Goal: Information Seeking & Learning: Learn about a topic

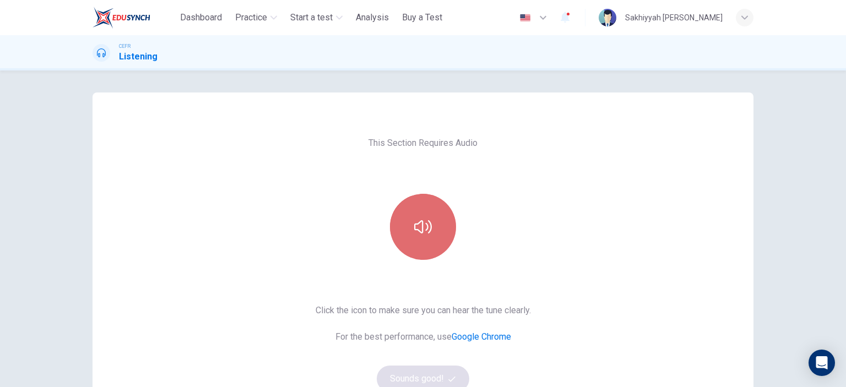
drag, startPoint x: 425, startPoint y: 237, endPoint x: 419, endPoint y: 241, distance: 7.4
click at [423, 238] on button "button" at bounding box center [423, 227] width 66 height 66
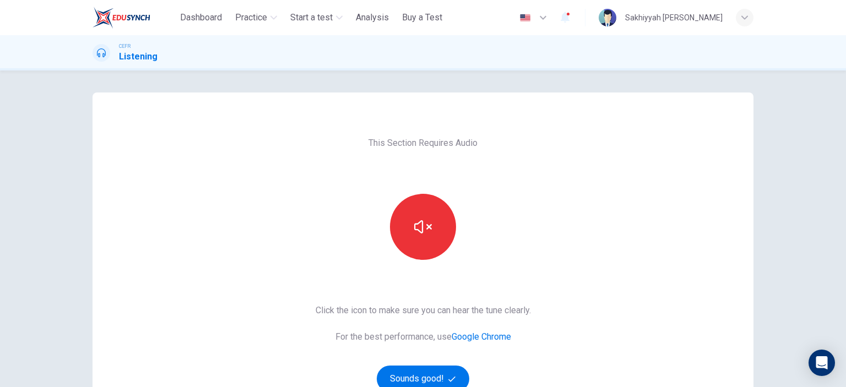
scroll to position [55, 0]
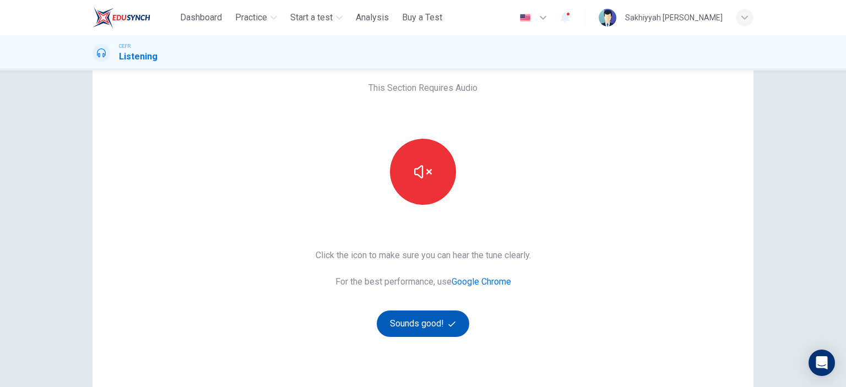
click at [436, 323] on button "Sounds good!" at bounding box center [423, 324] width 93 height 26
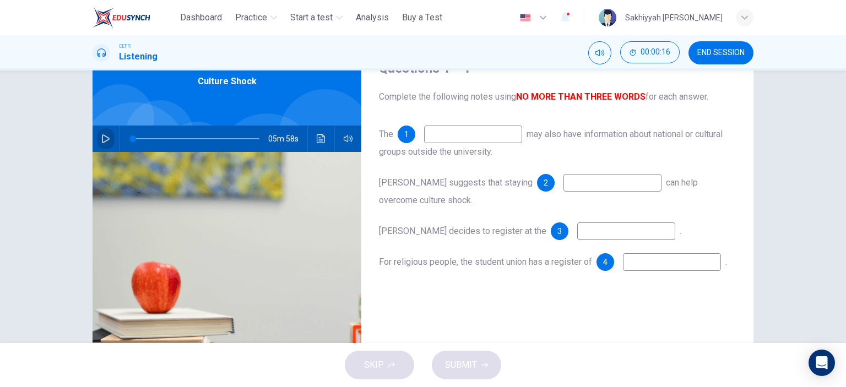
click at [105, 139] on icon "button" at bounding box center [106, 138] width 8 height 9
type input "*"
click at [481, 135] on input at bounding box center [473, 135] width 98 height 18
click at [490, 137] on input "******" at bounding box center [473, 135] width 98 height 18
click at [462, 134] on input "**********" at bounding box center [473, 135] width 98 height 18
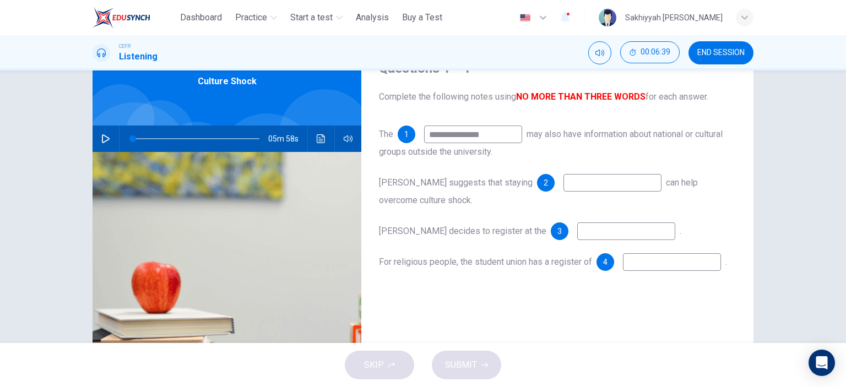
type input "**********"
click at [568, 186] on input at bounding box center [612, 183] width 98 height 18
type input "**********"
click at [619, 233] on input at bounding box center [626, 231] width 98 height 18
type input "**********"
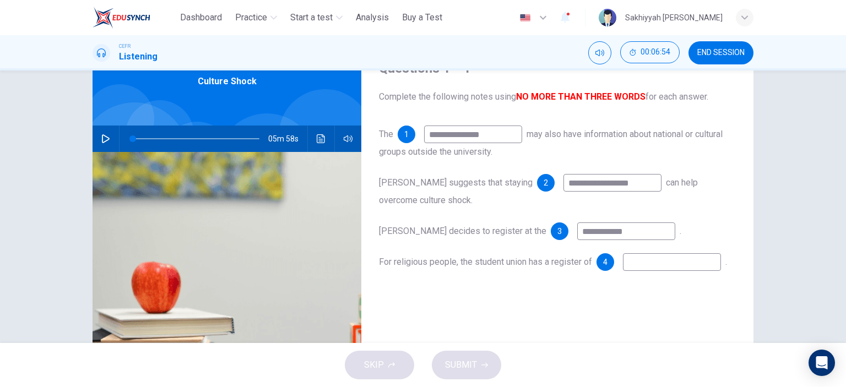
click at [623, 271] on input at bounding box center [672, 262] width 98 height 18
type input "**********"
click at [467, 368] on span "SUBMIT" at bounding box center [461, 364] width 32 height 15
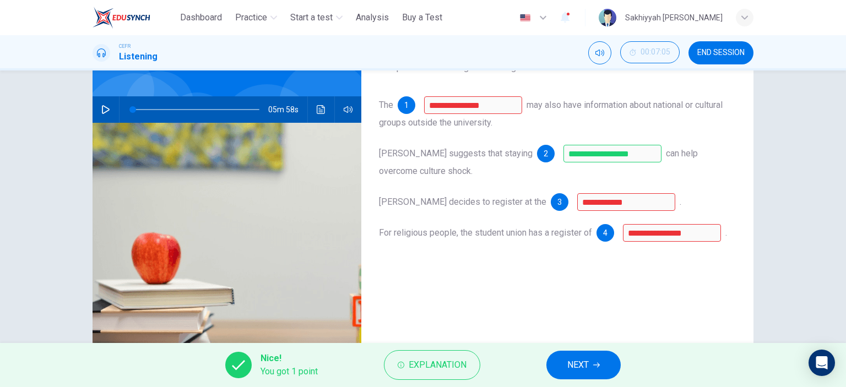
scroll to position [110, 0]
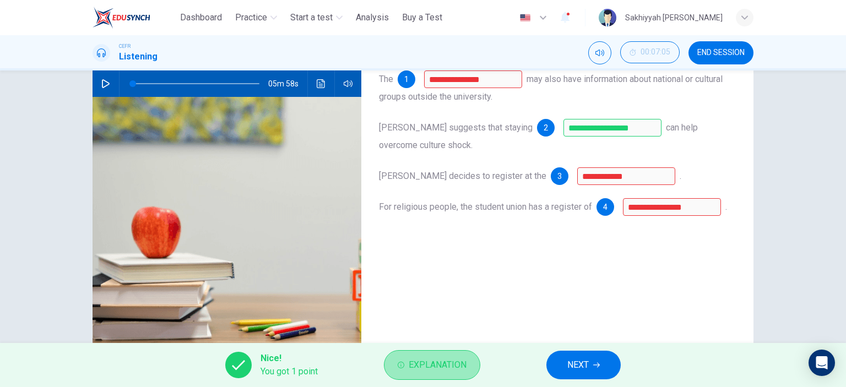
click at [443, 367] on span "Explanation" at bounding box center [438, 364] width 58 height 15
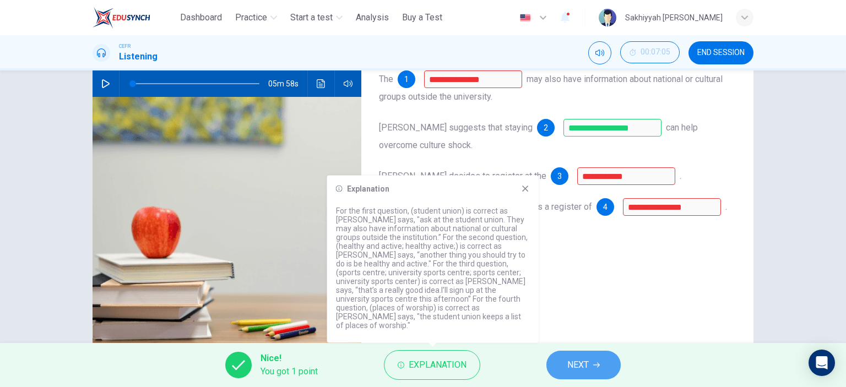
click at [575, 363] on span "NEXT" at bounding box center [577, 364] width 21 height 15
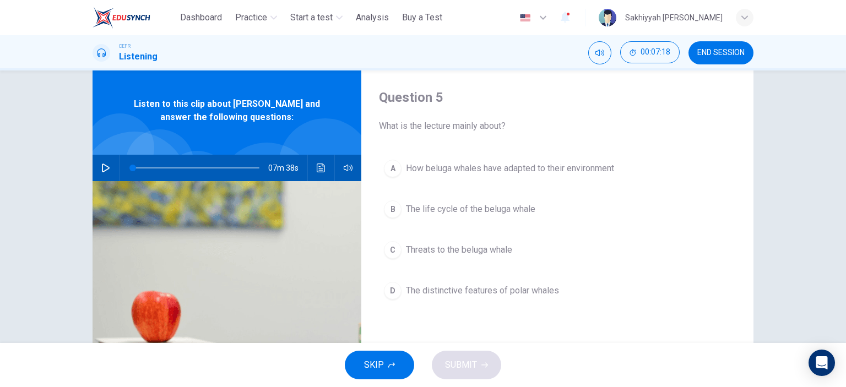
scroll to position [0, 0]
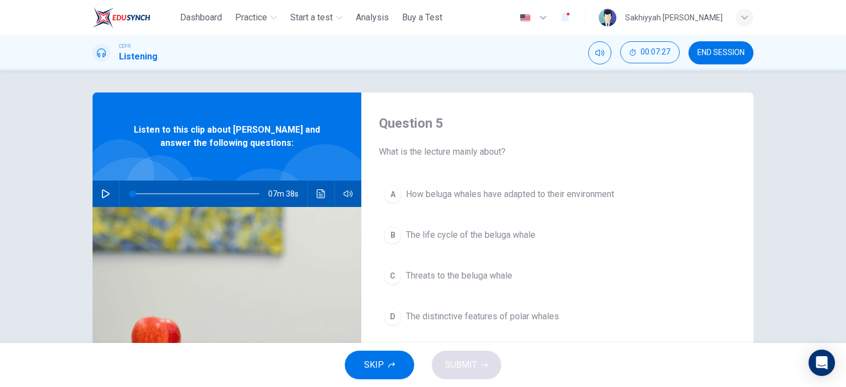
click at [98, 191] on button "button" at bounding box center [106, 194] width 18 height 26
click at [340, 194] on button "button" at bounding box center [348, 194] width 18 height 26
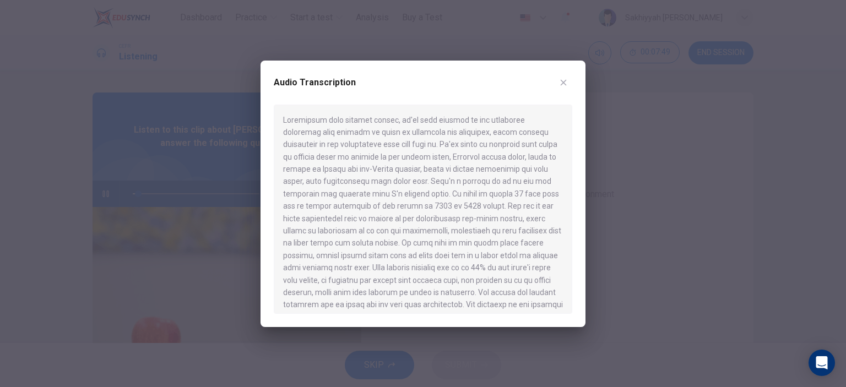
click at [564, 80] on icon "button" at bounding box center [563, 82] width 9 height 9
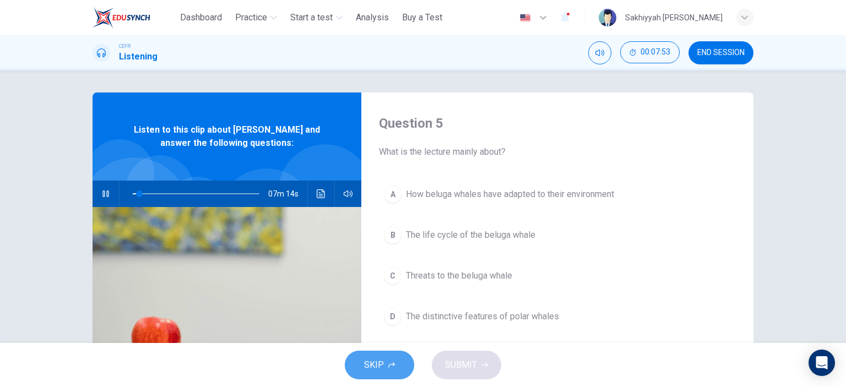
click at [382, 358] on span "SKIP" at bounding box center [374, 364] width 20 height 15
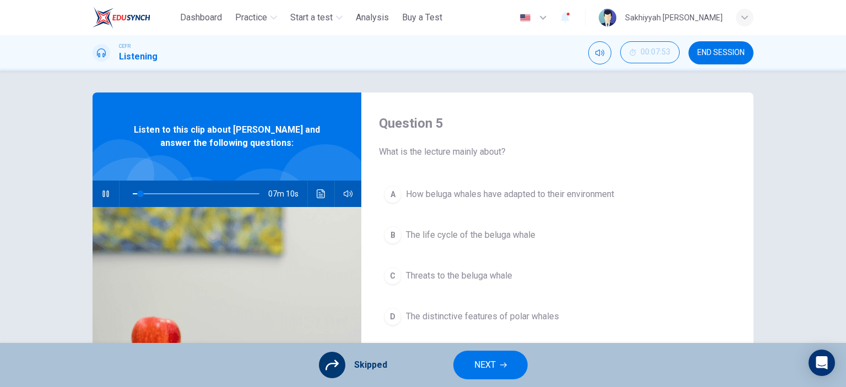
click at [492, 363] on span "NEXT" at bounding box center [484, 364] width 21 height 15
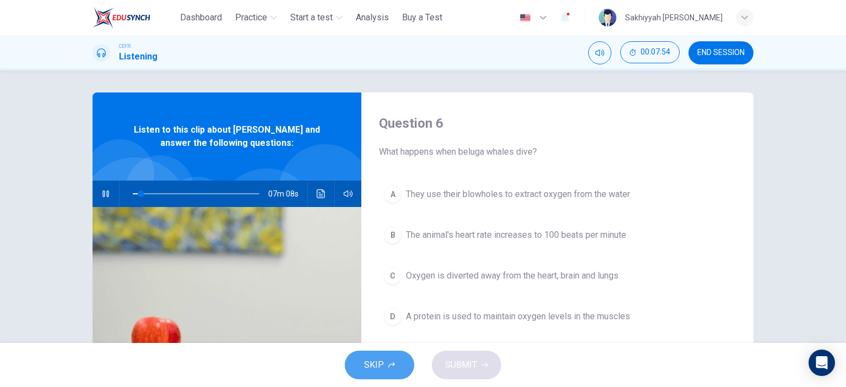
click at [373, 364] on span "SKIP" at bounding box center [374, 364] width 20 height 15
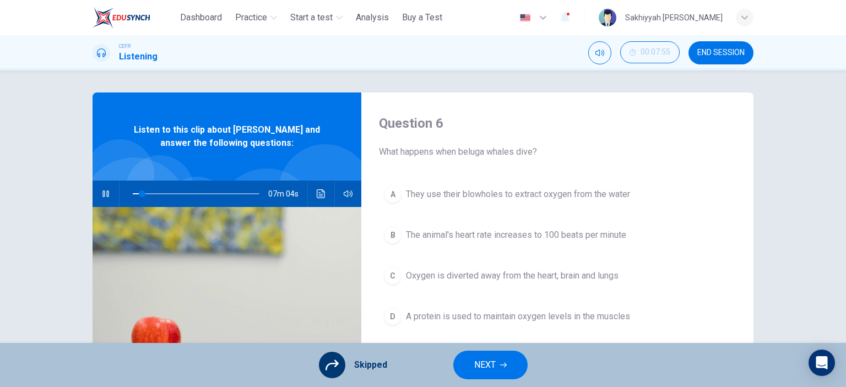
click at [319, 363] on div at bounding box center [332, 365] width 26 height 26
click at [332, 368] on icon at bounding box center [331, 364] width 13 height 13
click at [504, 366] on icon "button" at bounding box center [503, 365] width 7 height 5
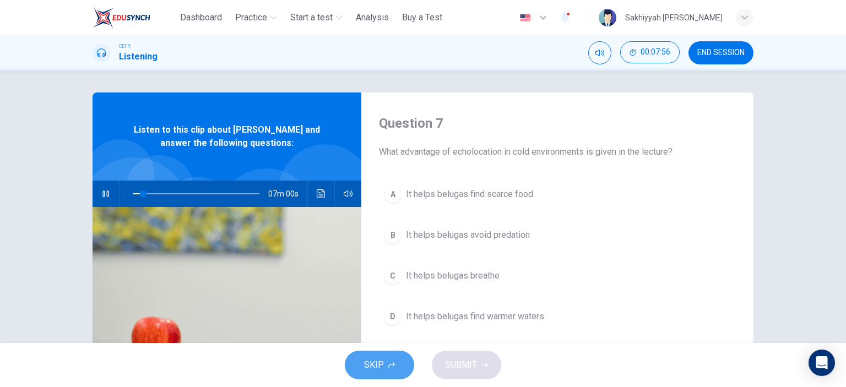
click at [381, 374] on button "SKIP" at bounding box center [379, 365] width 69 height 29
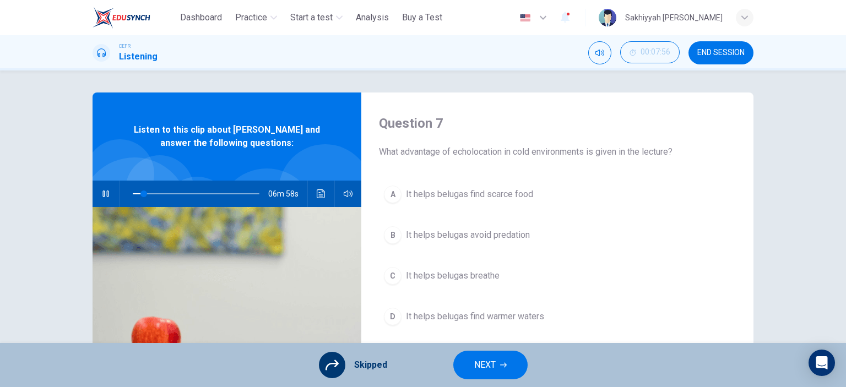
click at [332, 367] on icon at bounding box center [331, 364] width 13 height 13
click at [488, 367] on span "NEXT" at bounding box center [484, 364] width 21 height 15
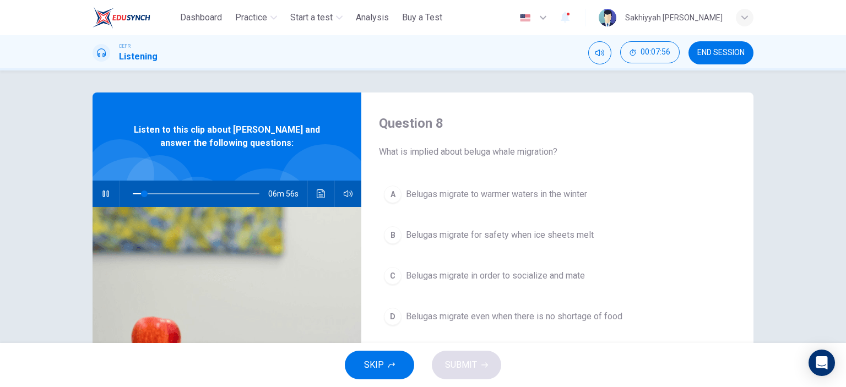
click at [372, 360] on span "SKIP" at bounding box center [374, 364] width 20 height 15
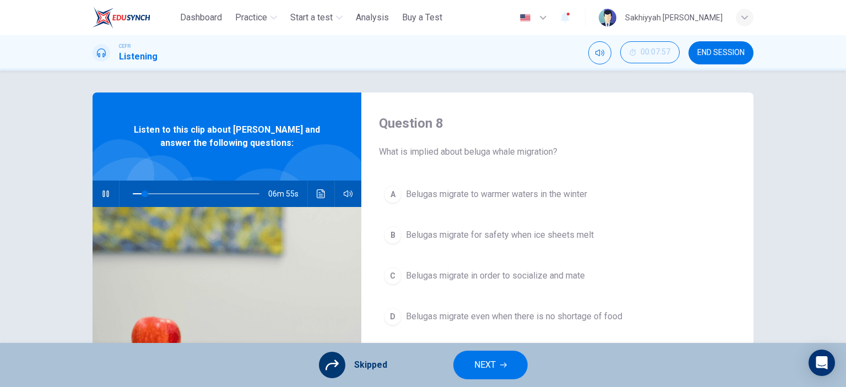
type input "**"
click at [478, 361] on span "NEXT" at bounding box center [484, 364] width 21 height 15
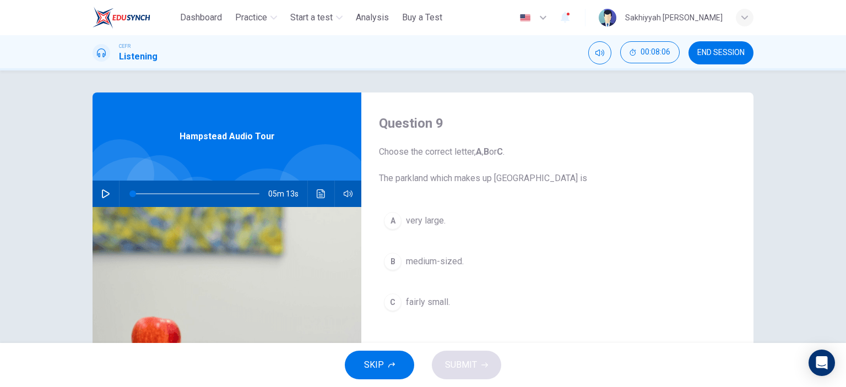
click at [98, 191] on button "button" at bounding box center [106, 194] width 18 height 26
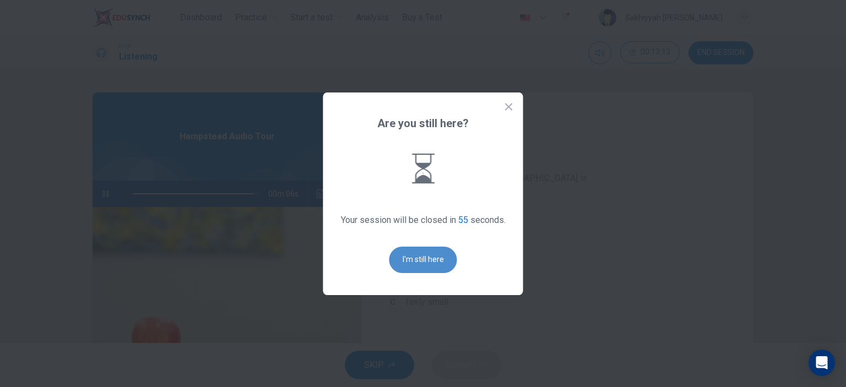
click at [394, 255] on button "I'm still here" at bounding box center [423, 260] width 68 height 26
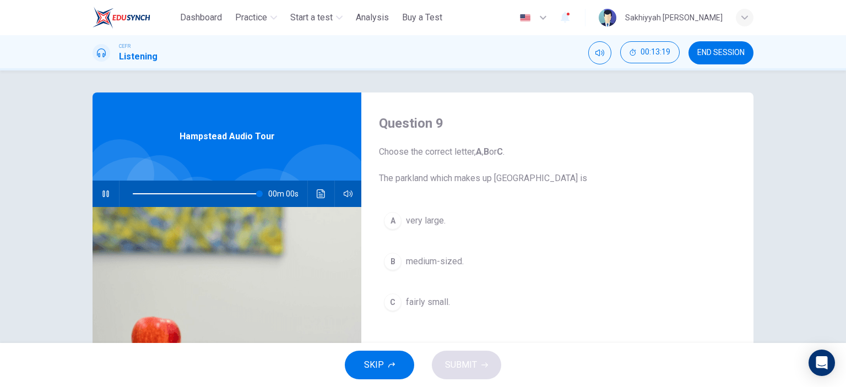
type input "*"
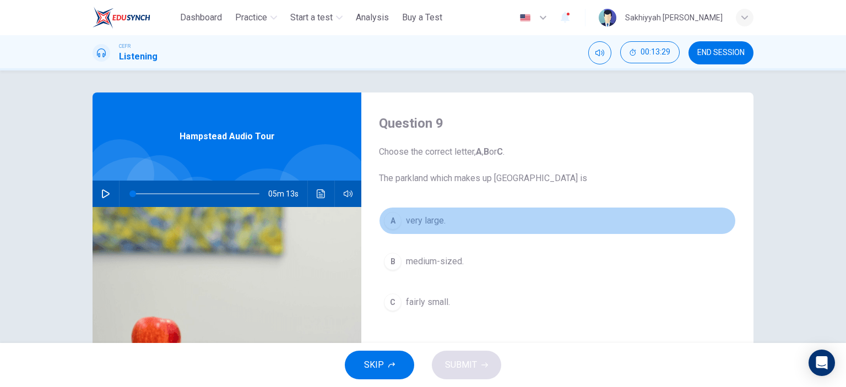
click at [427, 221] on span "very large." at bounding box center [426, 220] width 40 height 13
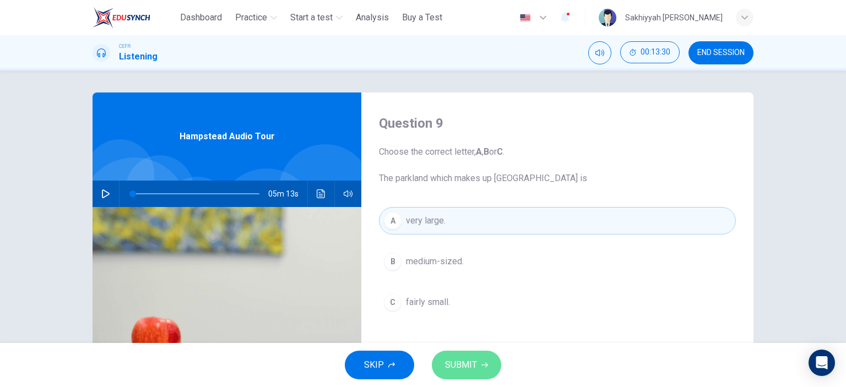
click at [465, 355] on button "SUBMIT" at bounding box center [466, 365] width 69 height 29
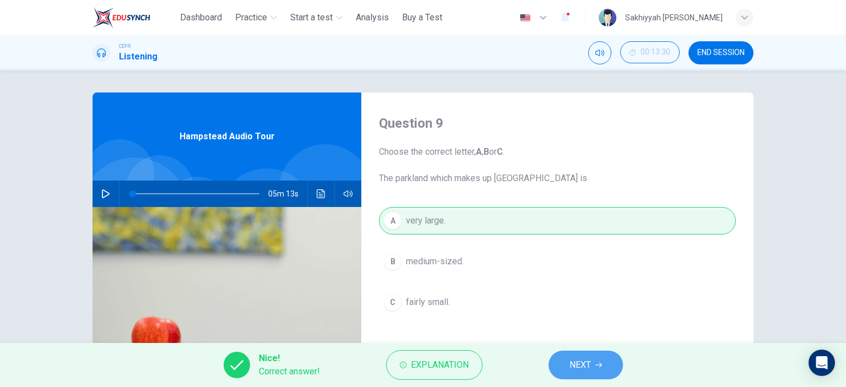
click at [596, 364] on icon "button" at bounding box center [598, 365] width 7 height 7
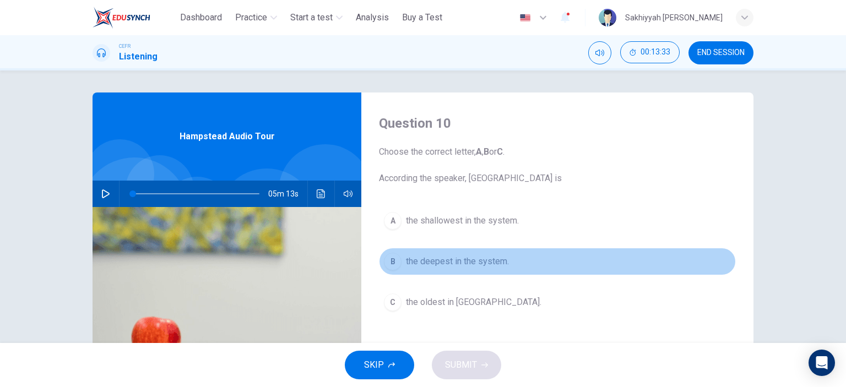
click at [454, 260] on span "the deepest in the system." at bounding box center [457, 261] width 103 height 13
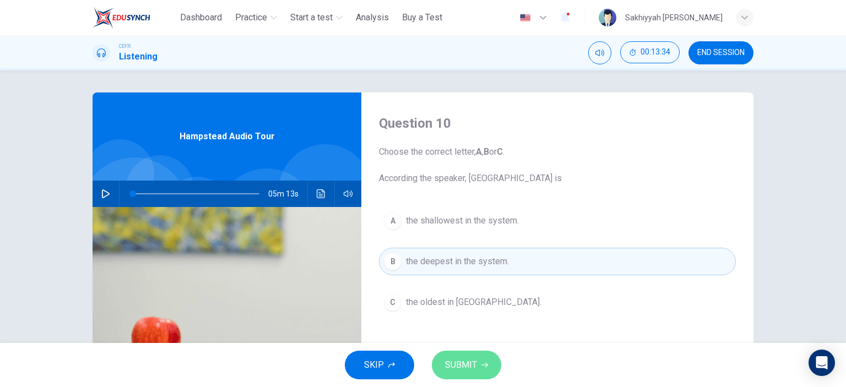
click at [475, 351] on button "SUBMIT" at bounding box center [466, 365] width 69 height 29
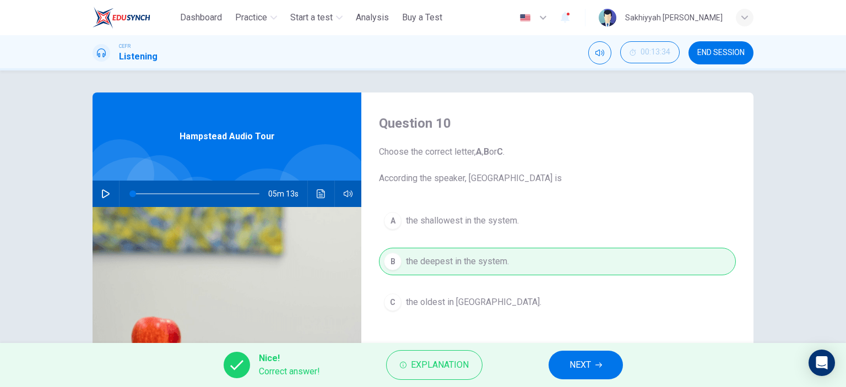
click at [582, 362] on span "NEXT" at bounding box center [579, 364] width 21 height 15
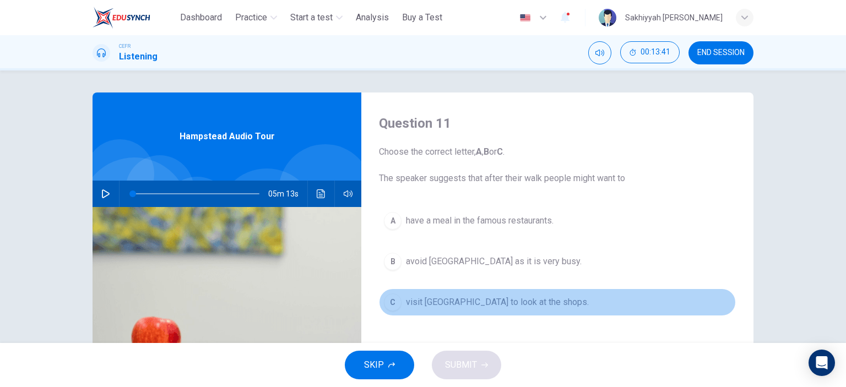
click at [469, 303] on span "visit Hampstead village to look at the shops." at bounding box center [497, 302] width 183 height 13
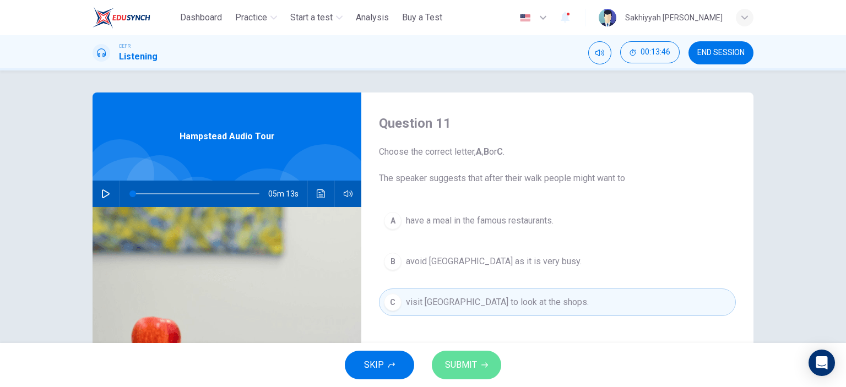
click at [463, 367] on span "SUBMIT" at bounding box center [461, 364] width 32 height 15
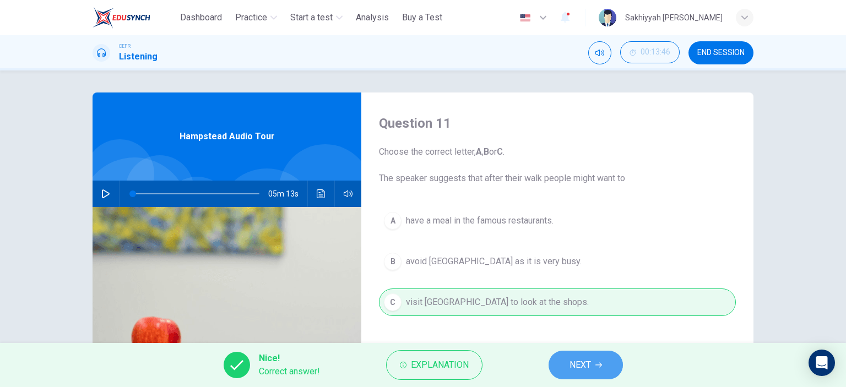
click at [577, 365] on span "NEXT" at bounding box center [579, 364] width 21 height 15
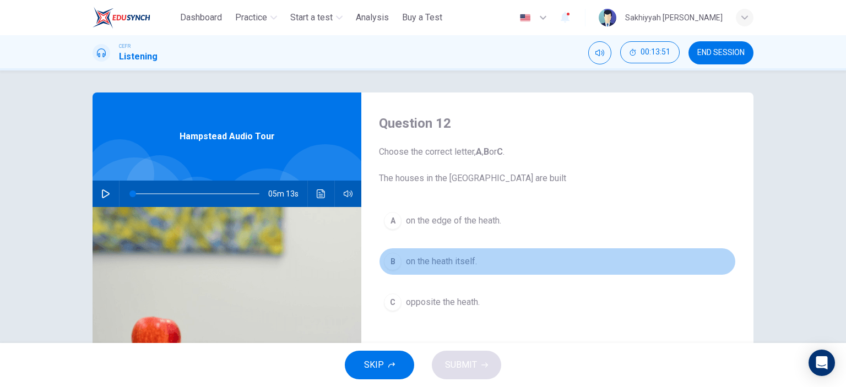
click at [455, 262] on span "on the heath itself." at bounding box center [441, 261] width 71 height 13
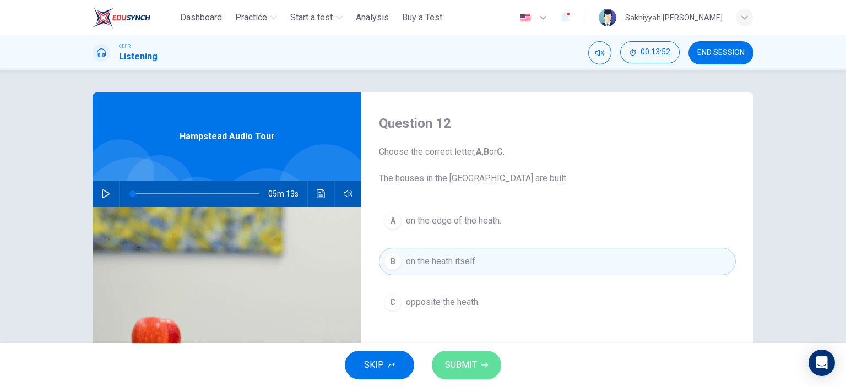
click at [480, 355] on button "SUBMIT" at bounding box center [466, 365] width 69 height 29
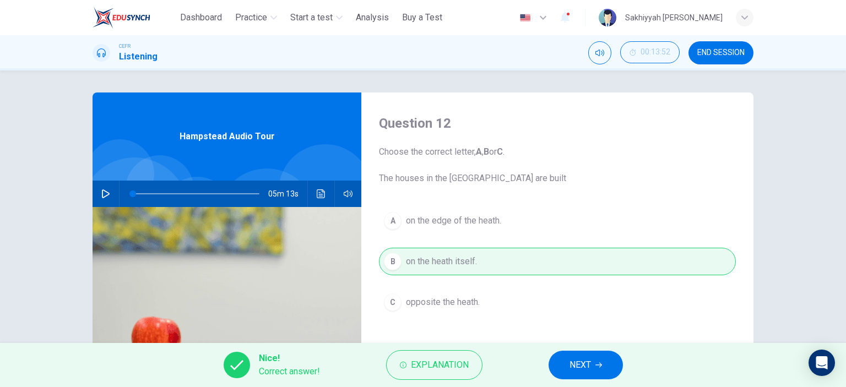
click at [591, 365] on button "NEXT" at bounding box center [585, 365] width 74 height 29
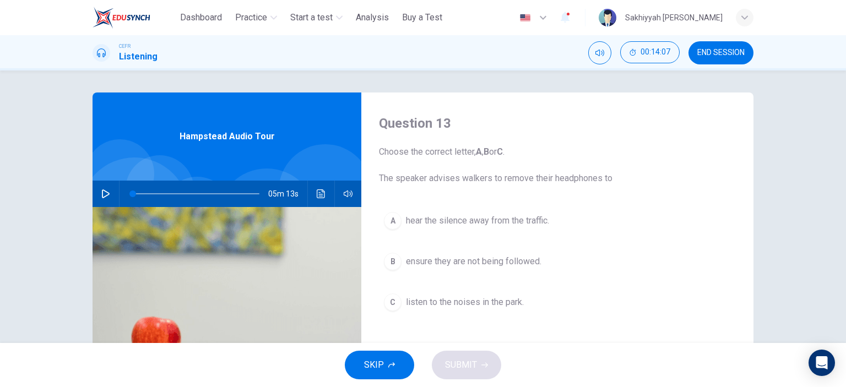
click at [475, 302] on span "listen to the noises in the park." at bounding box center [465, 302] width 118 height 13
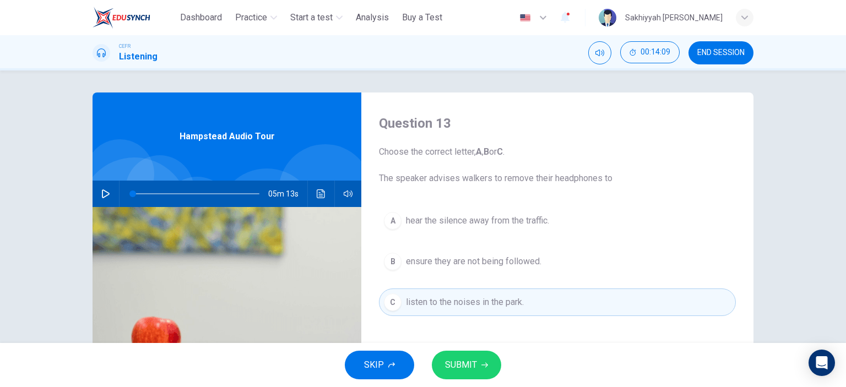
click at [489, 364] on button "SUBMIT" at bounding box center [466, 365] width 69 height 29
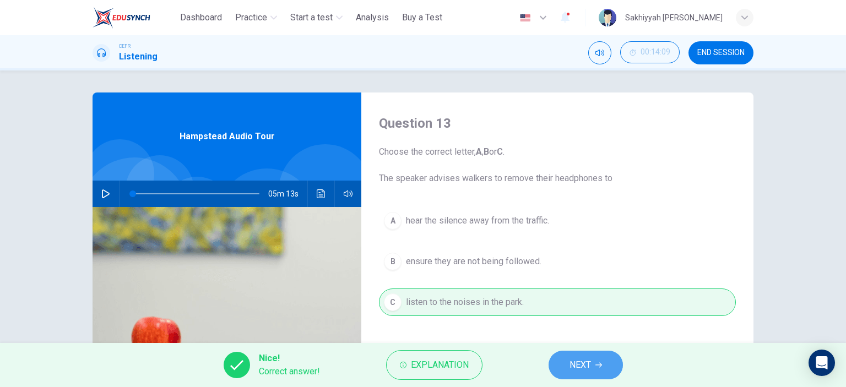
click at [562, 358] on button "NEXT" at bounding box center [585, 365] width 74 height 29
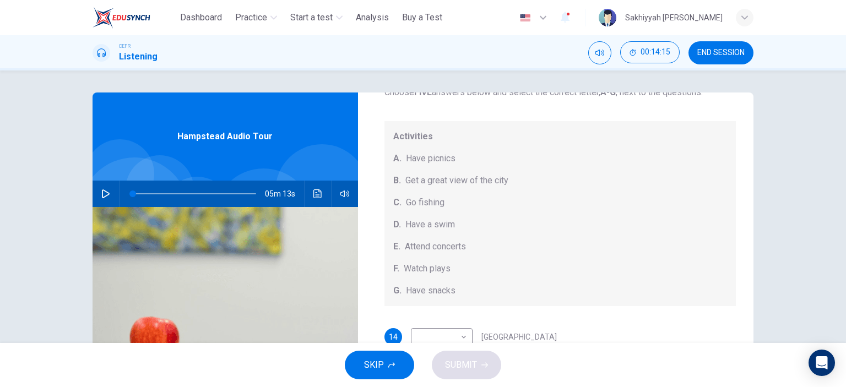
scroll to position [101, 0]
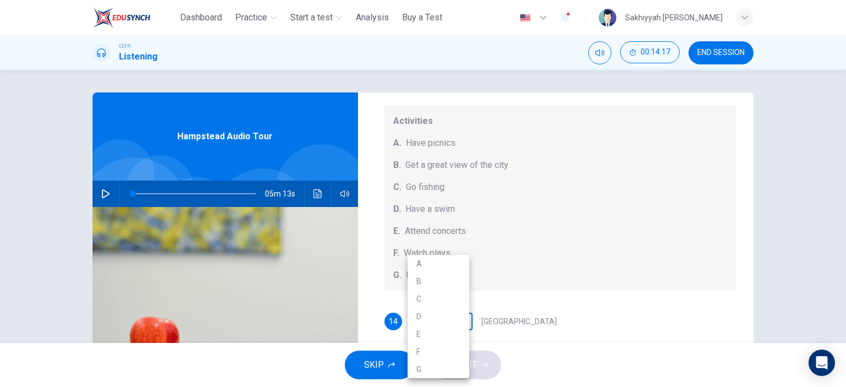
click at [461, 317] on body "This site uses cookies, as explained in our Privacy Policy . If you agree to th…" at bounding box center [423, 193] width 846 height 387
click at [591, 209] on div at bounding box center [423, 193] width 846 height 387
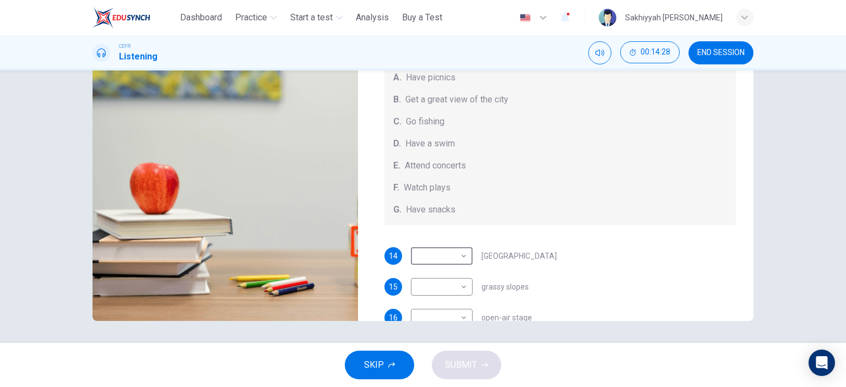
scroll to position [0, 0]
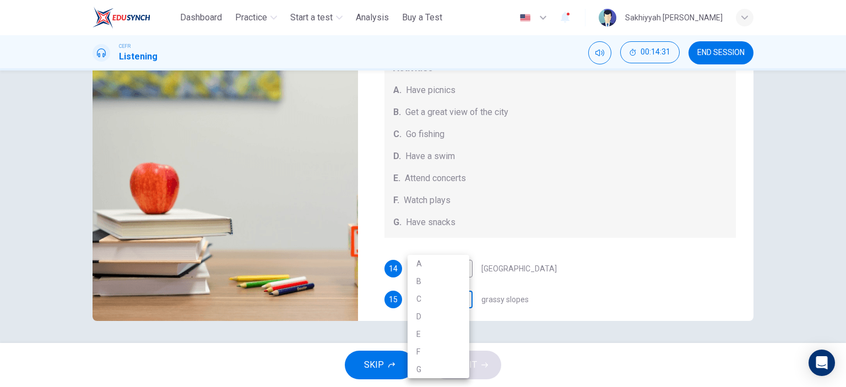
click at [458, 299] on body "This site uses cookies, as explained in our Privacy Policy . If you agree to th…" at bounding box center [423, 193] width 846 height 387
click at [421, 262] on li "A" at bounding box center [438, 264] width 62 height 18
type input "*"
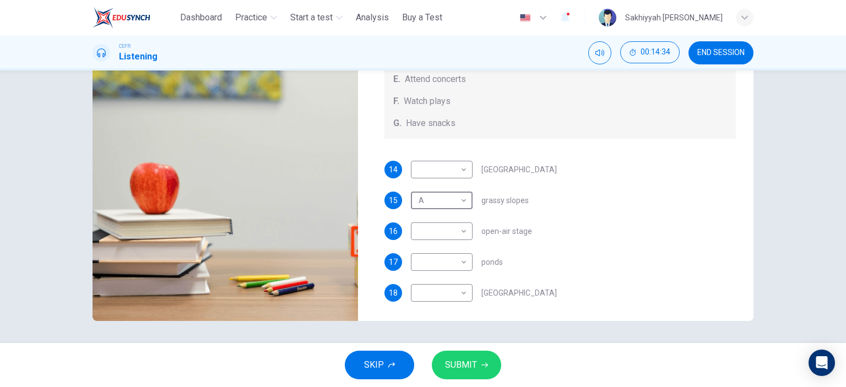
scroll to position [101, 0]
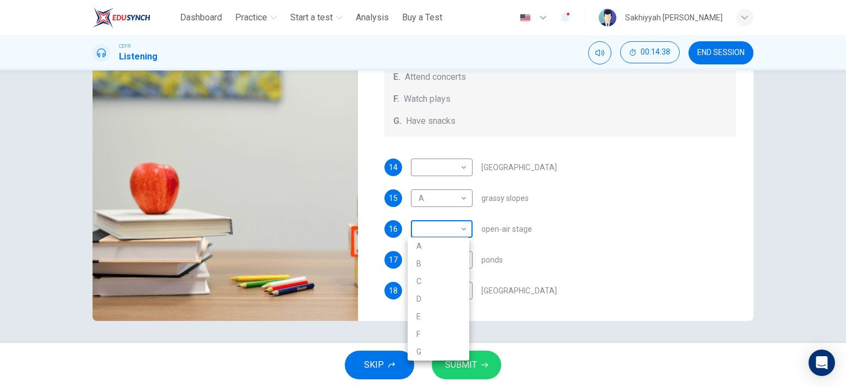
click at [460, 229] on body "This site uses cookies, as explained in our Privacy Policy . If you agree to th…" at bounding box center [423, 193] width 846 height 387
click at [425, 313] on li "E" at bounding box center [438, 317] width 62 height 18
type input "*"
click at [461, 259] on body "This site uses cookies, as explained in our Privacy Policy . If you agree to th…" at bounding box center [423, 193] width 846 height 387
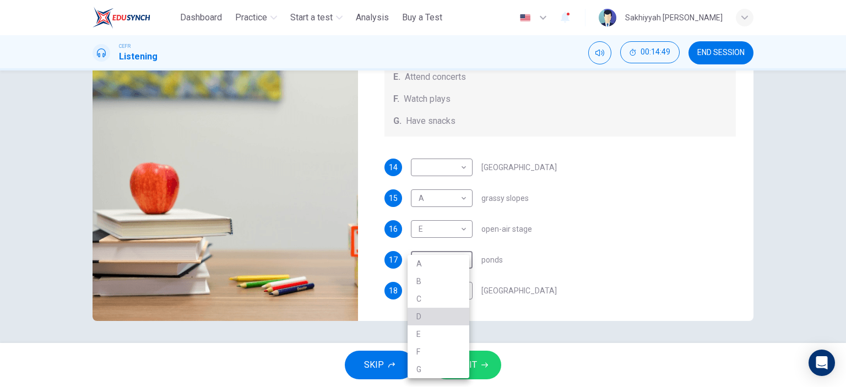
click at [421, 316] on li "D" at bounding box center [438, 317] width 62 height 18
type input "*"
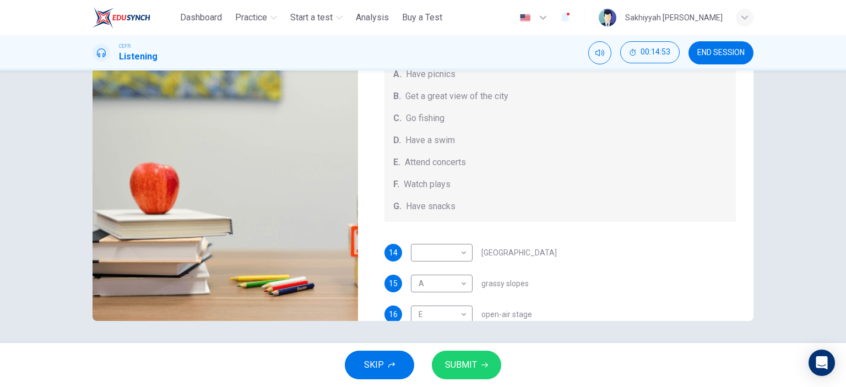
scroll to position [0, 0]
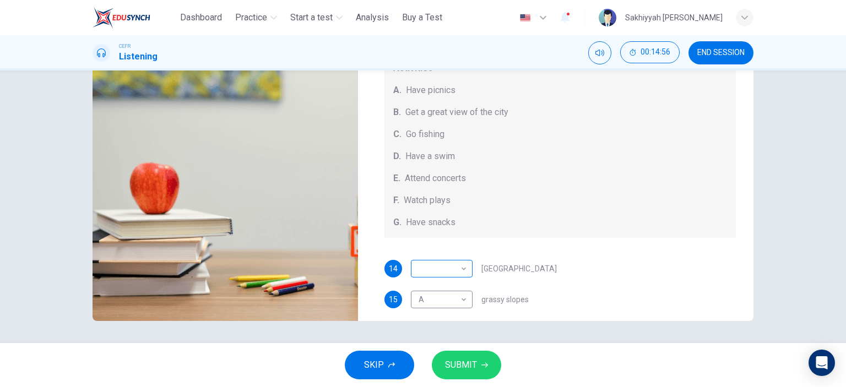
click at [459, 270] on body "This site uses cookies, as explained in our Privacy Policy . If you agree to th…" at bounding box center [423, 193] width 846 height 387
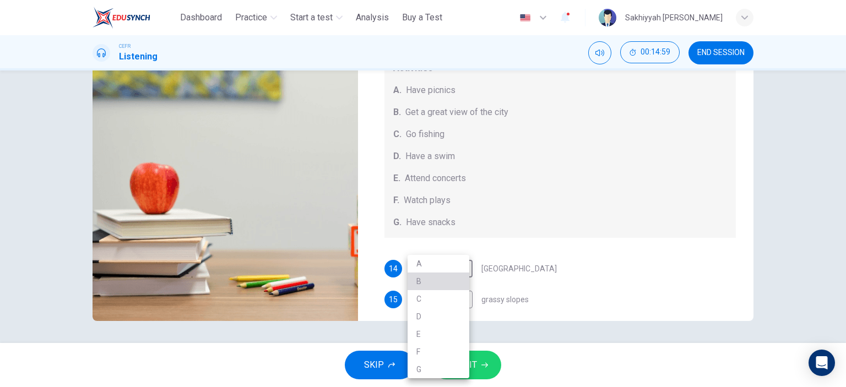
click at [423, 281] on li "B" at bounding box center [438, 282] width 62 height 18
type input "*"
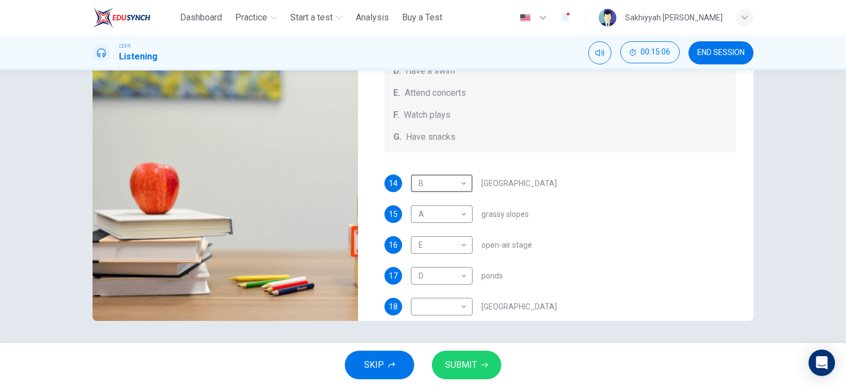
scroll to position [101, 0]
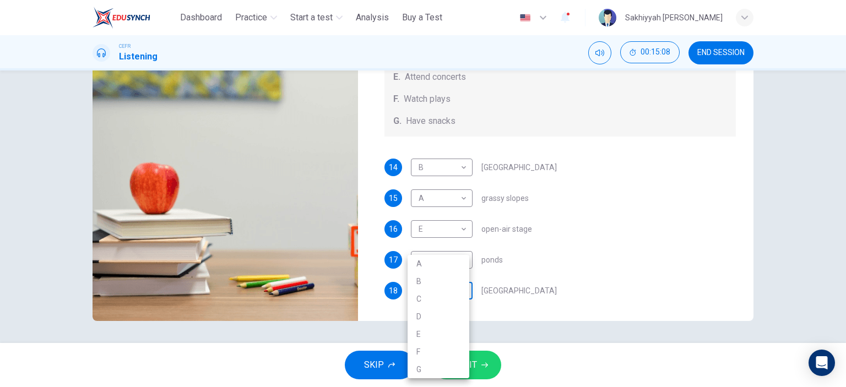
click at [458, 285] on body "This site uses cookies, as explained in our Privacy Policy . If you agree to th…" at bounding box center [423, 193] width 846 height 387
click at [417, 351] on li "F" at bounding box center [438, 352] width 62 height 18
type input "*"
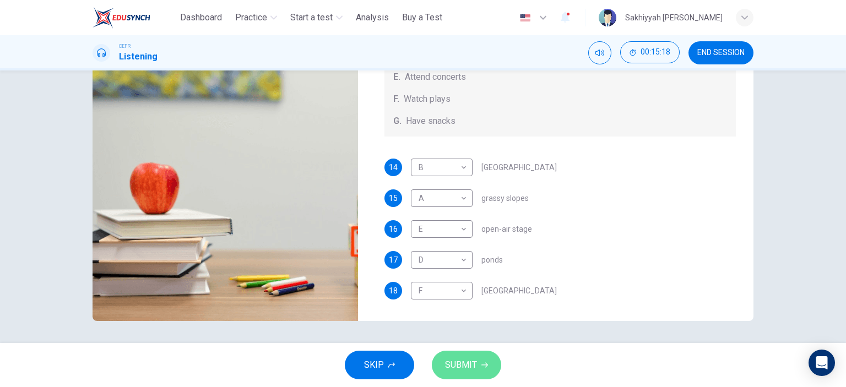
click at [456, 365] on span "SUBMIT" at bounding box center [461, 364] width 32 height 15
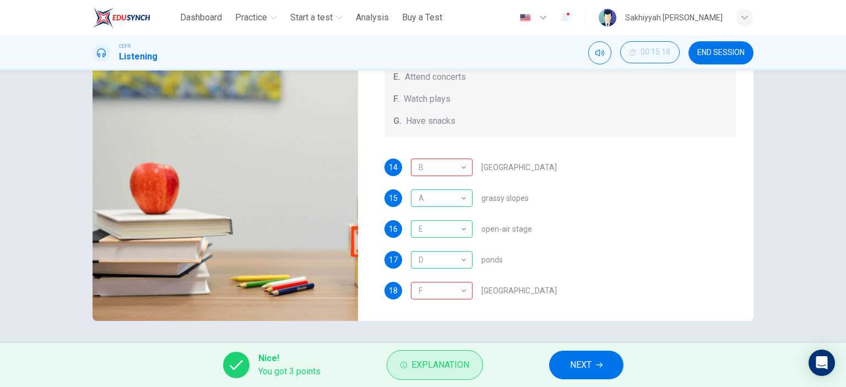
click at [434, 363] on span "Explanation" at bounding box center [440, 364] width 58 height 15
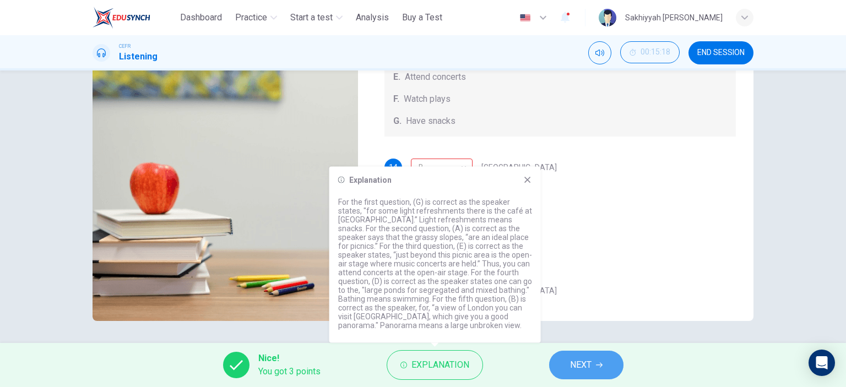
click at [588, 364] on span "NEXT" at bounding box center [580, 364] width 21 height 15
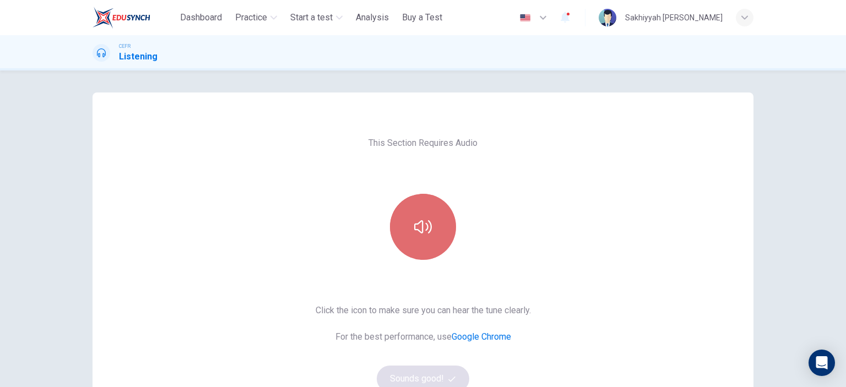
drag, startPoint x: 412, startPoint y: 223, endPoint x: 407, endPoint y: 219, distance: 5.9
click at [407, 219] on button "button" at bounding box center [423, 227] width 66 height 66
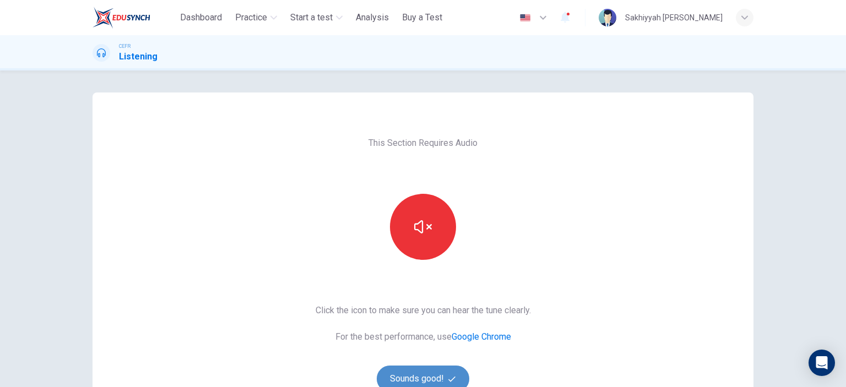
click at [416, 374] on button "Sounds good!" at bounding box center [423, 379] width 93 height 26
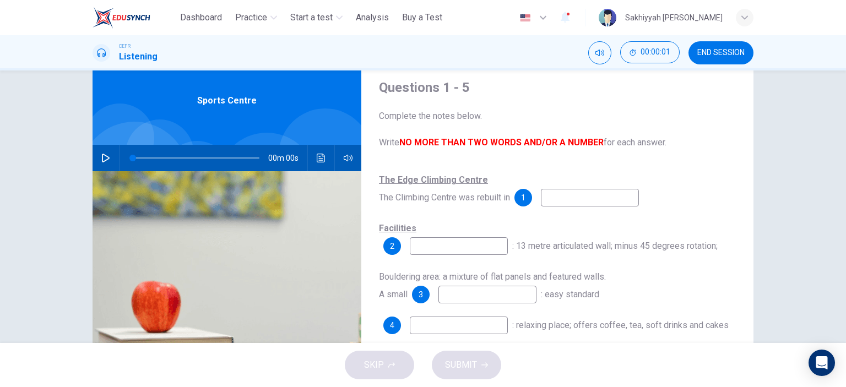
scroll to position [55, 0]
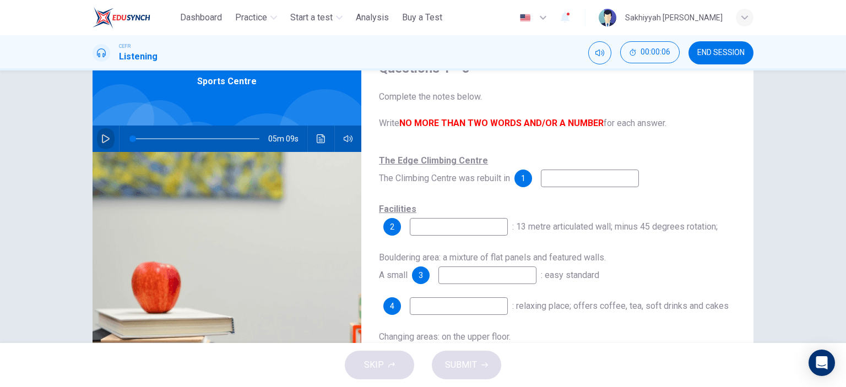
click at [101, 135] on icon "button" at bounding box center [105, 138] width 9 height 9
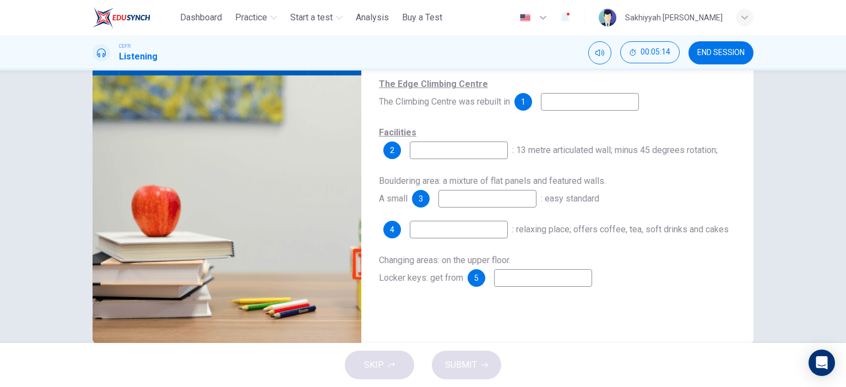
scroll to position [99, 0]
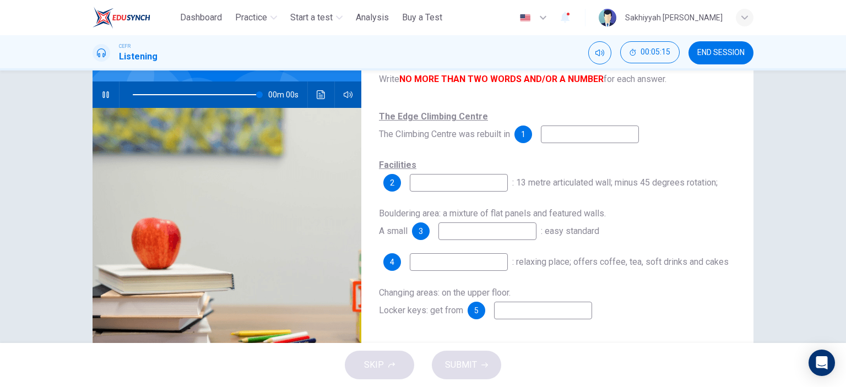
type input "*"
click at [619, 136] on input at bounding box center [590, 135] width 98 height 18
type input "****"
click at [497, 181] on input at bounding box center [459, 183] width 98 height 18
click at [414, 182] on input "*********" at bounding box center [459, 183] width 98 height 18
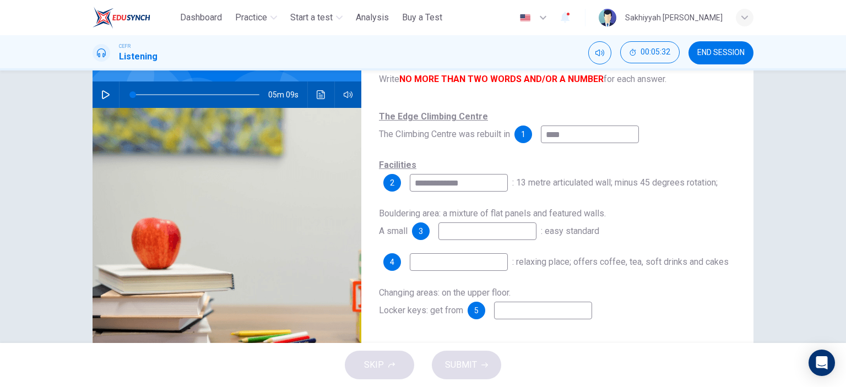
type input "**********"
click at [510, 234] on input at bounding box center [487, 231] width 98 height 18
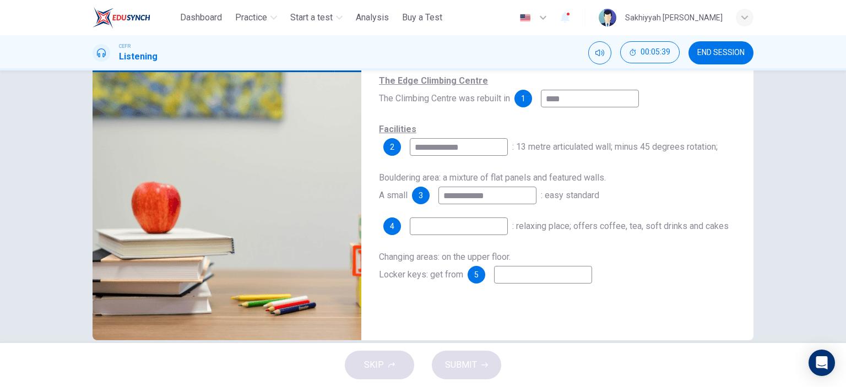
scroll to position [154, 0]
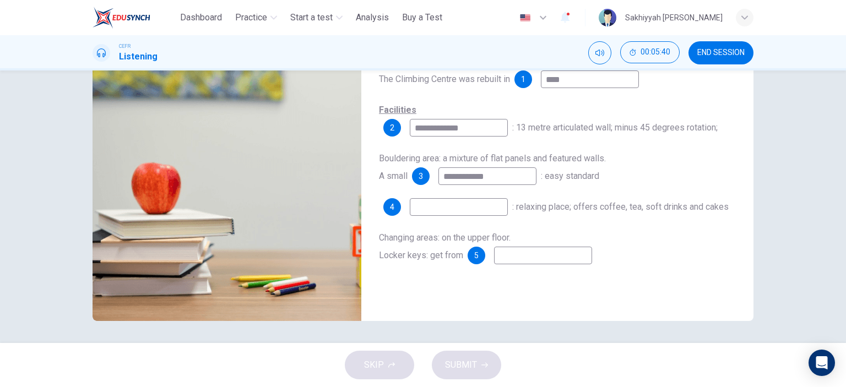
type input "**********"
click at [476, 208] on input at bounding box center [459, 207] width 98 height 18
type input "********"
click at [530, 264] on input at bounding box center [543, 256] width 98 height 18
type input "*********"
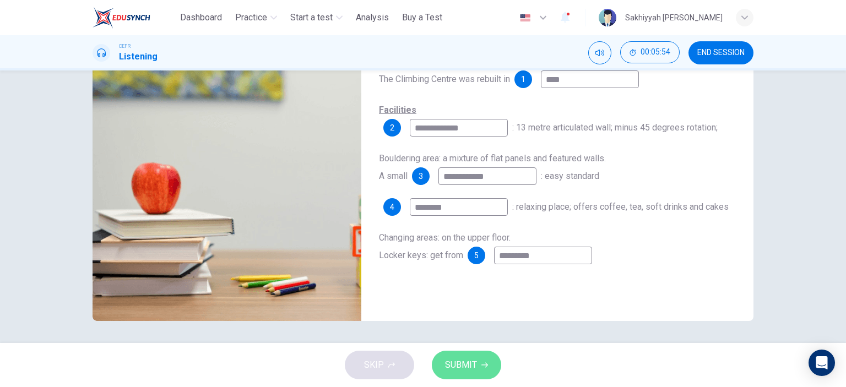
click at [482, 363] on icon "button" at bounding box center [484, 365] width 7 height 7
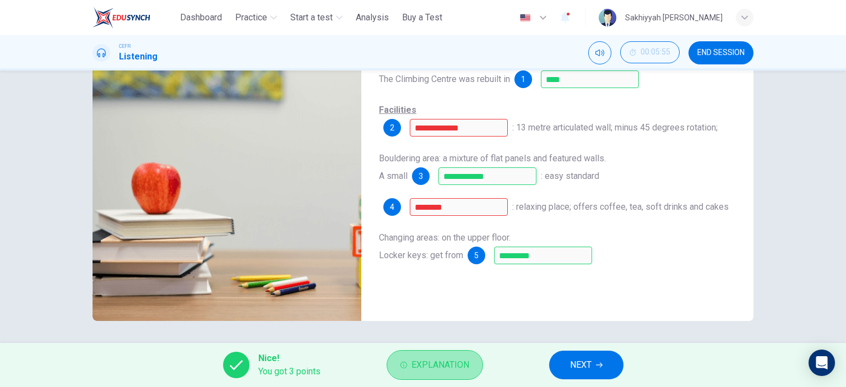
click at [443, 365] on span "Explanation" at bounding box center [440, 364] width 58 height 15
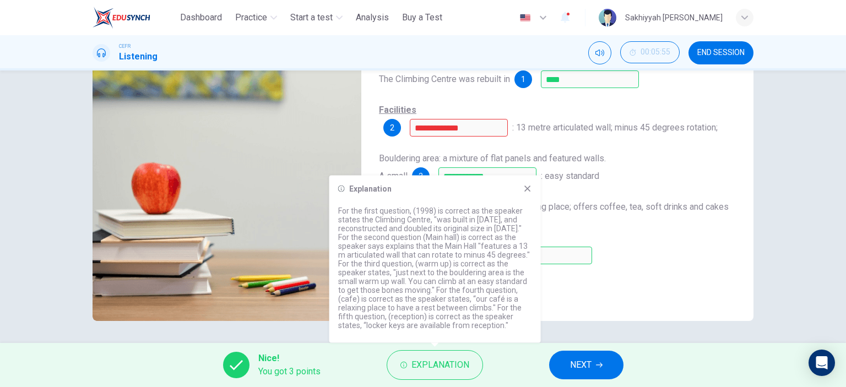
click at [531, 188] on div "Explanation For the first question, (1998) is correct as the speaker states the…" at bounding box center [434, 259] width 211 height 167
click at [526, 188] on icon at bounding box center [527, 189] width 6 height 6
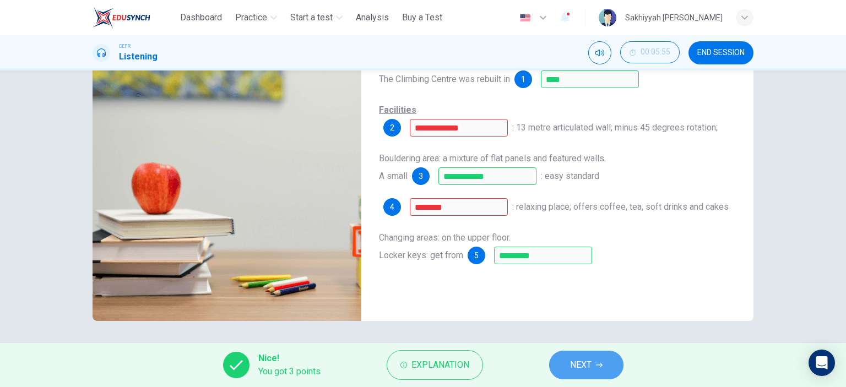
click at [582, 370] on span "NEXT" at bounding box center [580, 364] width 21 height 15
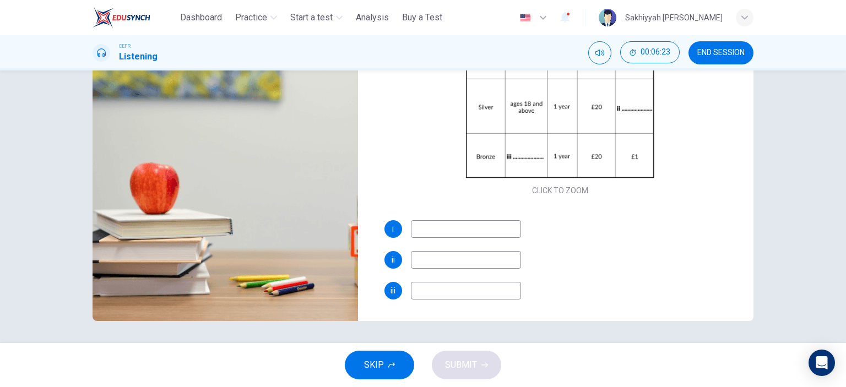
click at [461, 259] on input at bounding box center [466, 260] width 110 height 18
type input "*********"
click at [486, 288] on input at bounding box center [466, 291] width 110 height 18
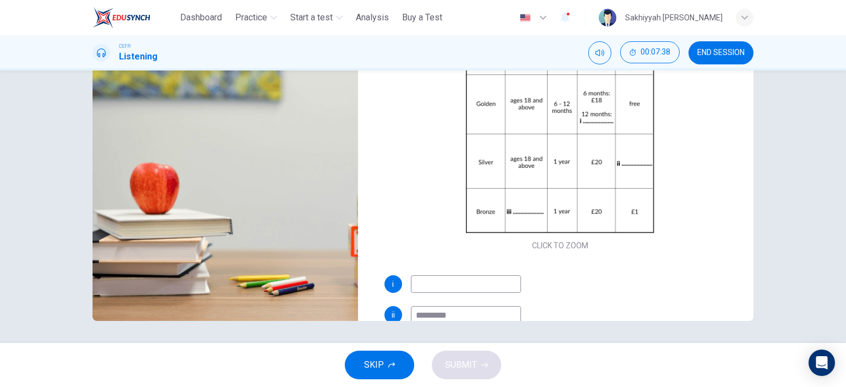
type input "*******"
click at [471, 280] on input at bounding box center [466, 284] width 110 height 18
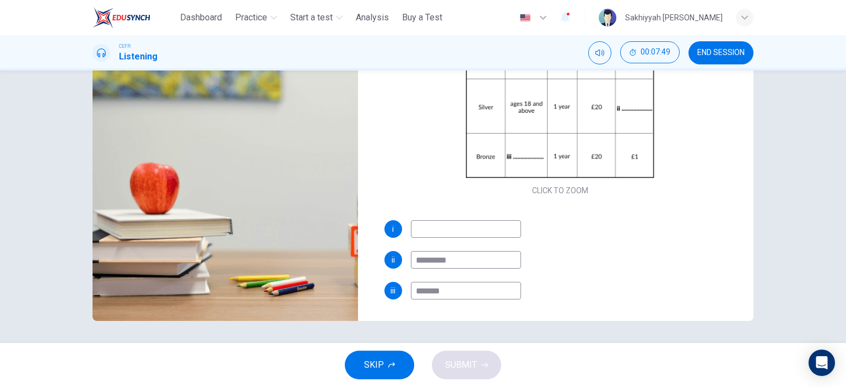
drag, startPoint x: 423, startPoint y: 259, endPoint x: 395, endPoint y: 262, distance: 28.2
click at [395, 262] on div "ii *********" at bounding box center [560, 260] width 352 height 18
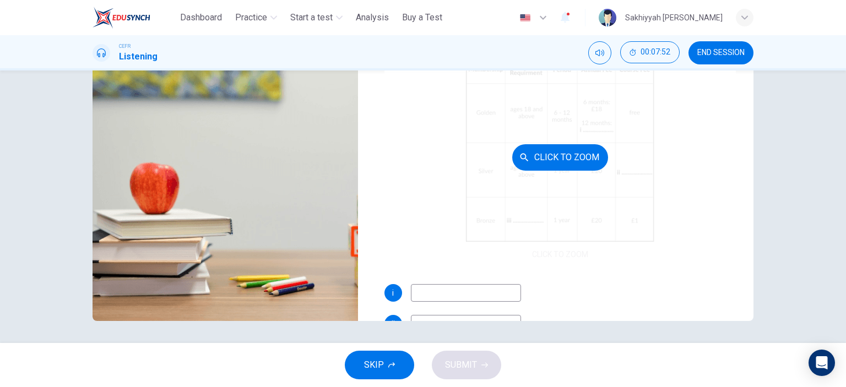
scroll to position [0, 0]
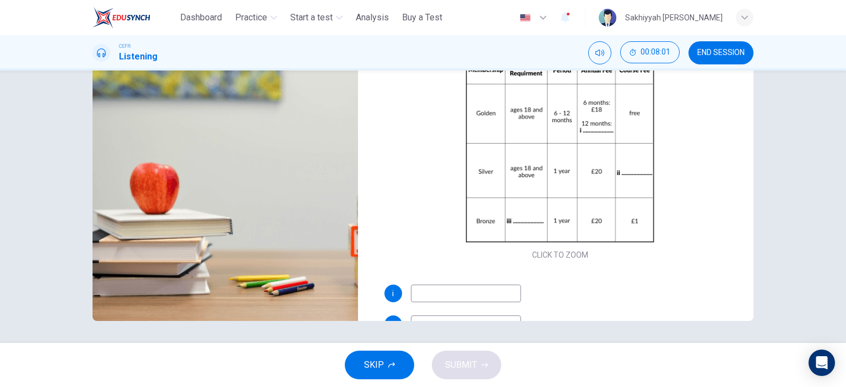
type input "********"
click at [465, 297] on input at bounding box center [466, 294] width 110 height 18
drag, startPoint x: 427, startPoint y: 296, endPoint x: 432, endPoint y: 293, distance: 5.7
click at [430, 294] on input "********" at bounding box center [466, 294] width 110 height 18
click at [432, 292] on input "********" at bounding box center [466, 294] width 110 height 18
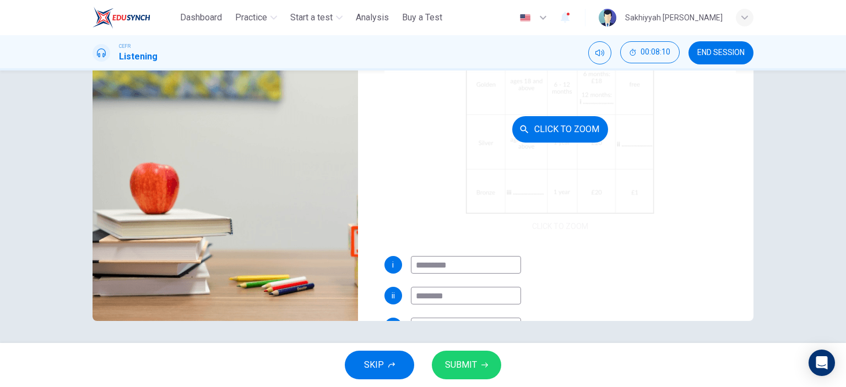
scroll to position [55, 0]
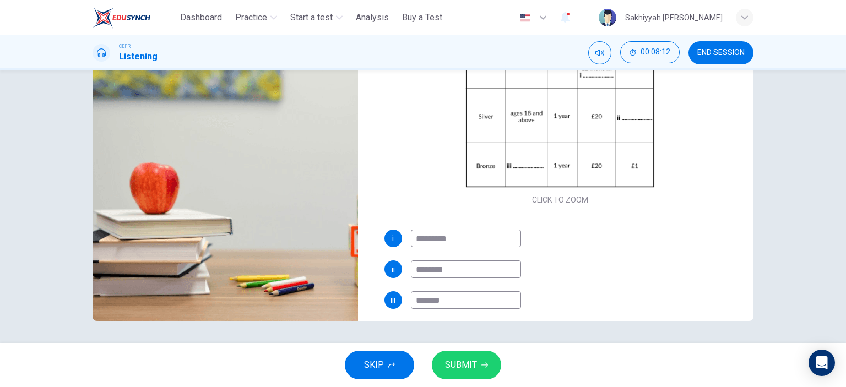
type input "*********"
click at [479, 370] on button "SUBMIT" at bounding box center [466, 365] width 69 height 29
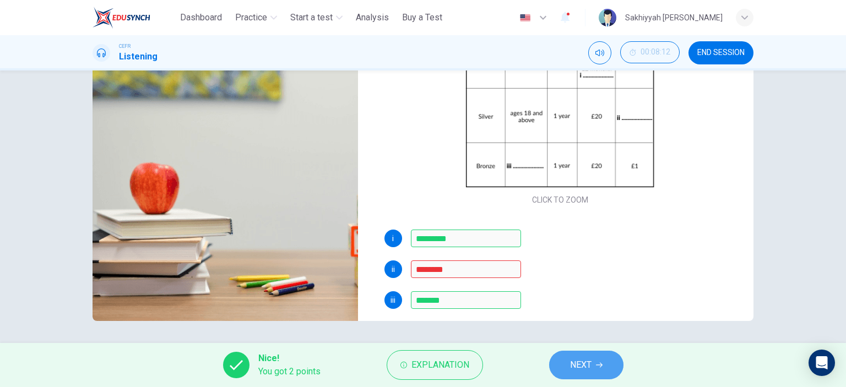
click at [591, 367] on span "NEXT" at bounding box center [580, 364] width 21 height 15
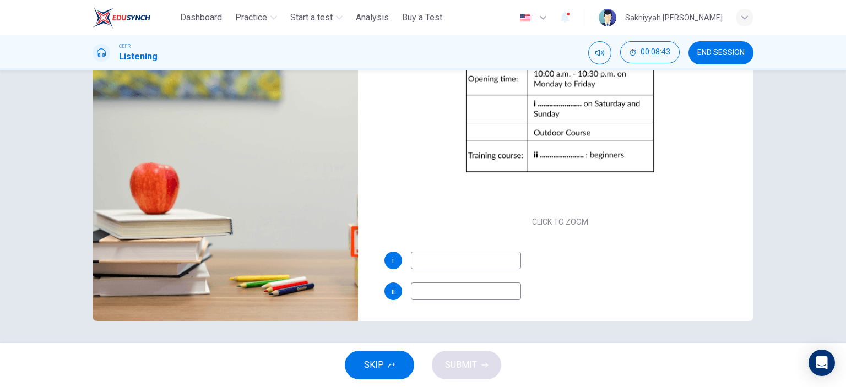
scroll to position [34, 0]
click at [446, 290] on input at bounding box center [466, 291] width 110 height 18
click at [444, 290] on input "**********" at bounding box center [466, 291] width 110 height 18
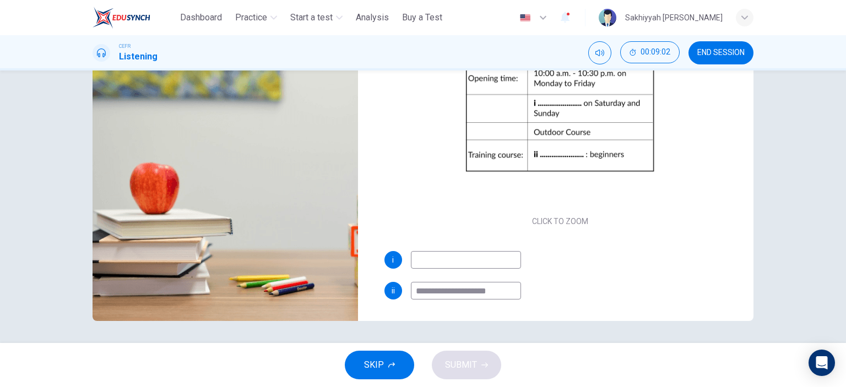
click at [513, 294] on input "**********" at bounding box center [466, 291] width 110 height 18
type input "**********"
click at [497, 259] on input at bounding box center [466, 260] width 110 height 18
type input "****"
click at [462, 363] on span "SUBMIT" at bounding box center [461, 364] width 32 height 15
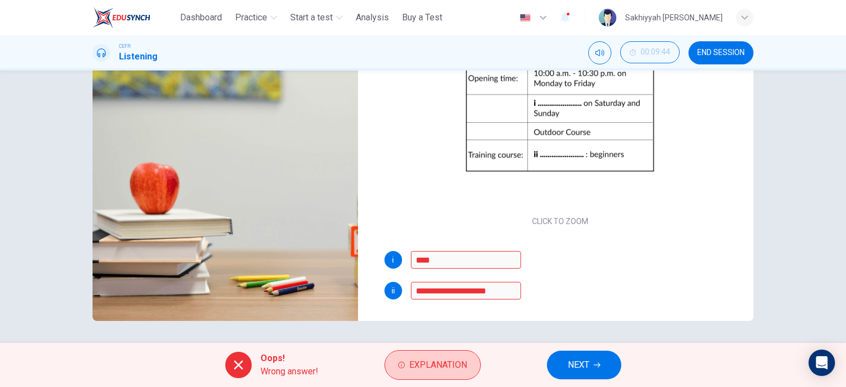
click at [450, 358] on span "Explanation" at bounding box center [438, 364] width 58 height 15
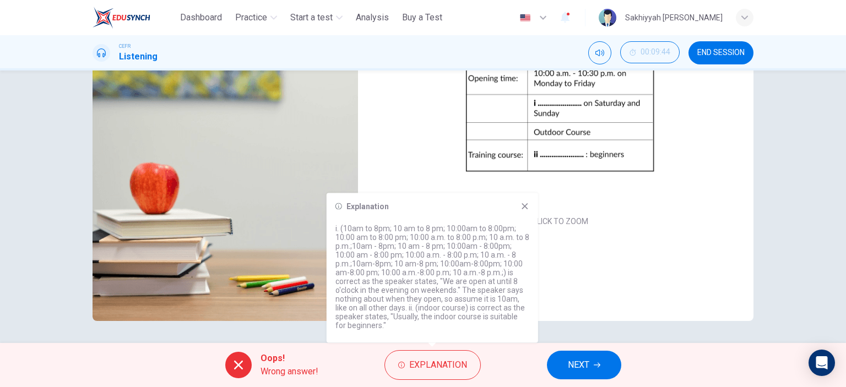
click at [520, 204] on icon at bounding box center [524, 206] width 9 height 9
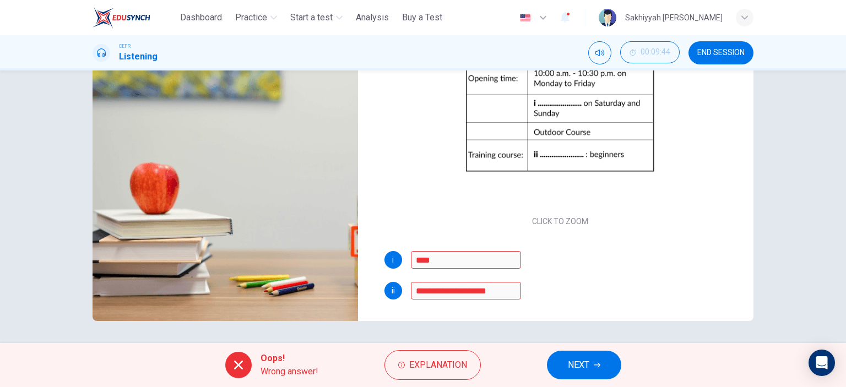
click at [595, 366] on icon "button" at bounding box center [597, 365] width 7 height 7
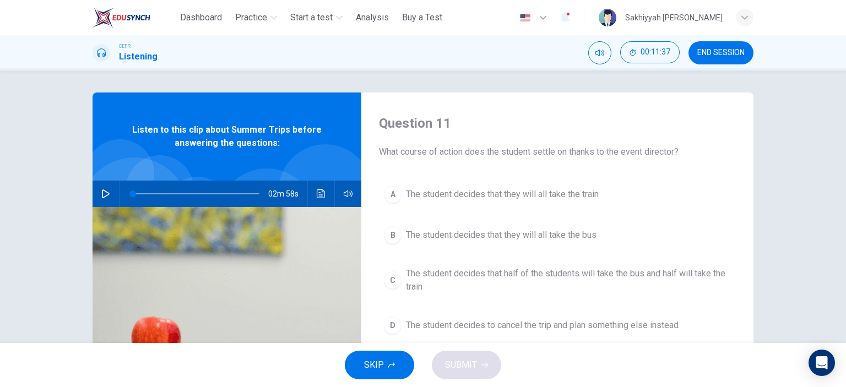
click at [101, 196] on icon "button" at bounding box center [105, 193] width 9 height 9
type input "*"
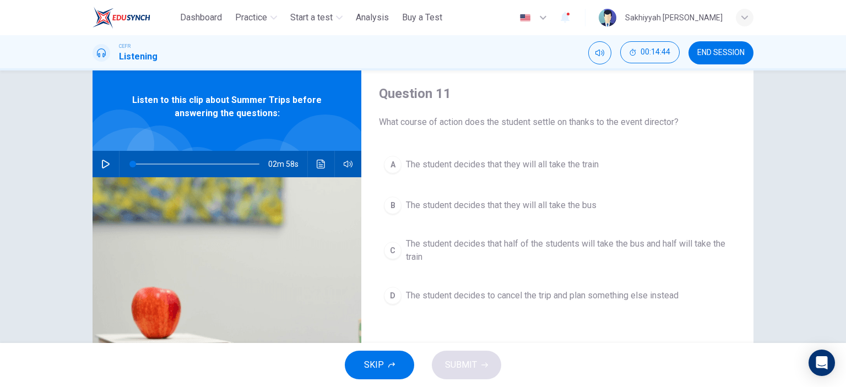
scroll to position [55, 0]
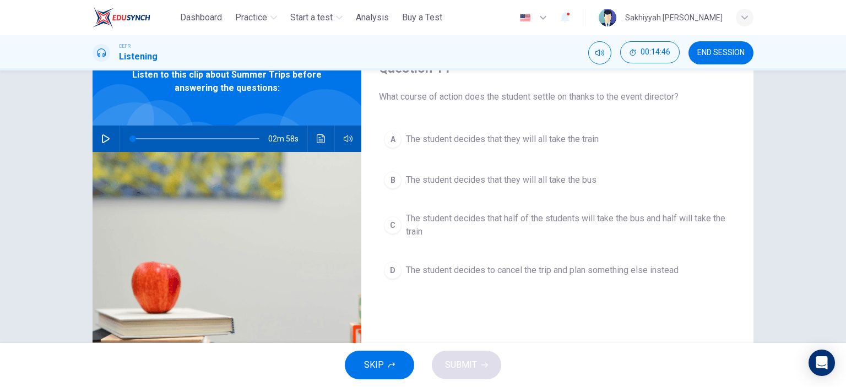
click at [600, 215] on span "The student decides that half of the students will take the bus and half will t…" at bounding box center [568, 225] width 325 height 26
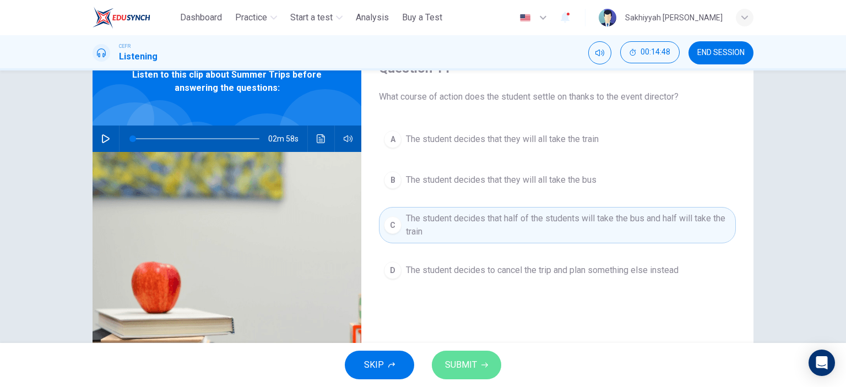
click at [486, 370] on button "SUBMIT" at bounding box center [466, 365] width 69 height 29
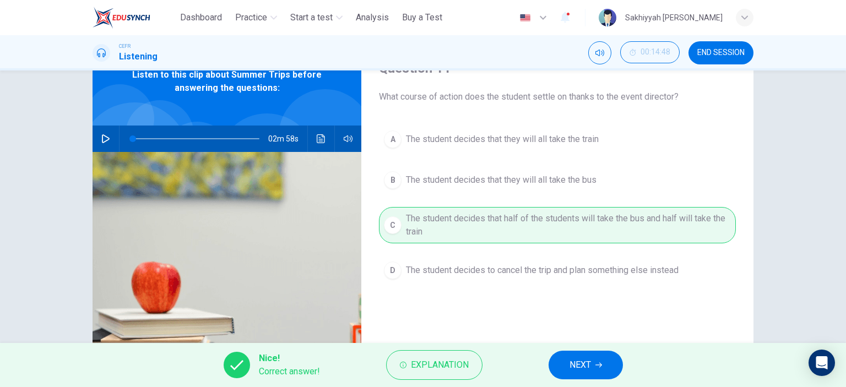
click at [584, 368] on span "NEXT" at bounding box center [579, 364] width 21 height 15
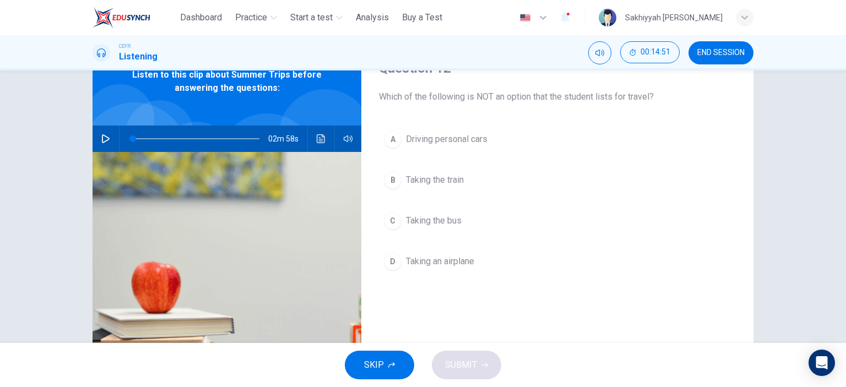
click at [458, 264] on span "Taking an airplane" at bounding box center [440, 261] width 68 height 13
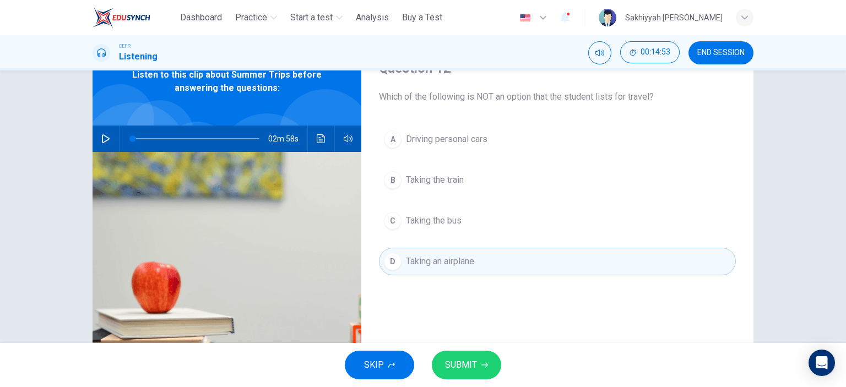
click at [475, 366] on span "SUBMIT" at bounding box center [461, 364] width 32 height 15
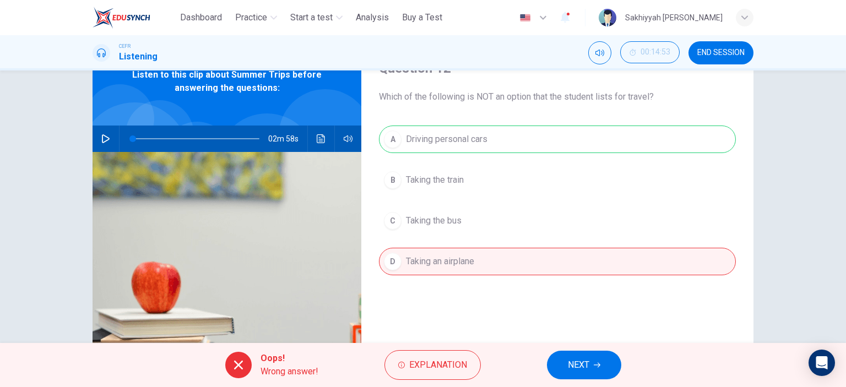
click at [597, 370] on button "NEXT" at bounding box center [584, 365] width 74 height 29
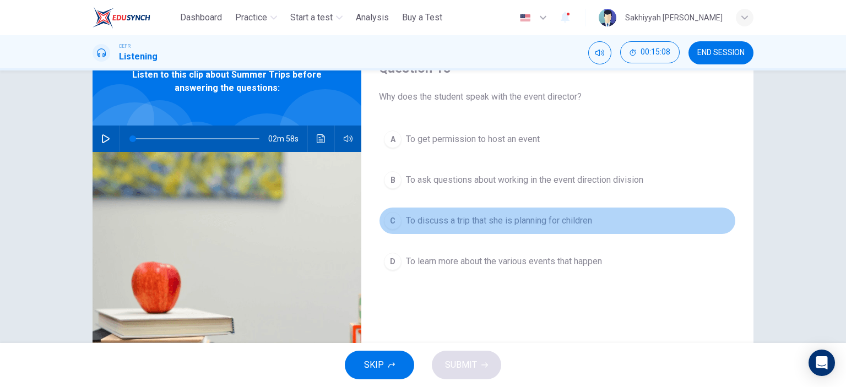
click at [531, 220] on span "To discuss a trip that she is planning for children" at bounding box center [499, 220] width 186 height 13
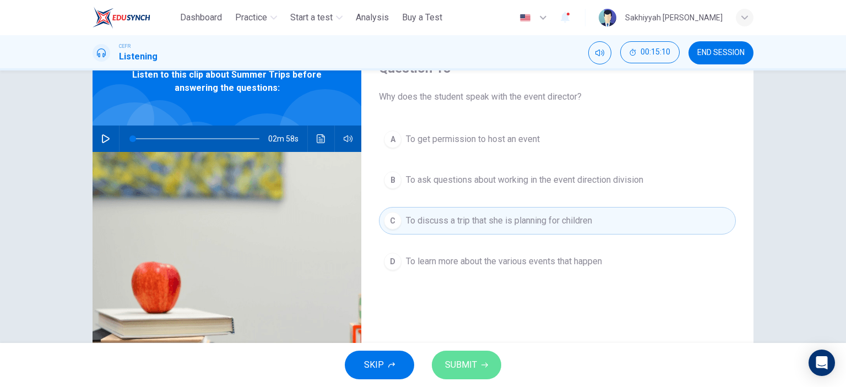
click at [479, 356] on button "SUBMIT" at bounding box center [466, 365] width 69 height 29
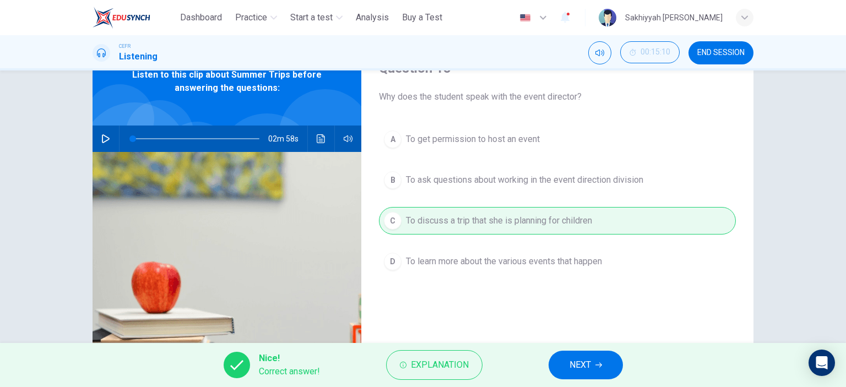
click at [585, 367] on span "NEXT" at bounding box center [579, 364] width 21 height 15
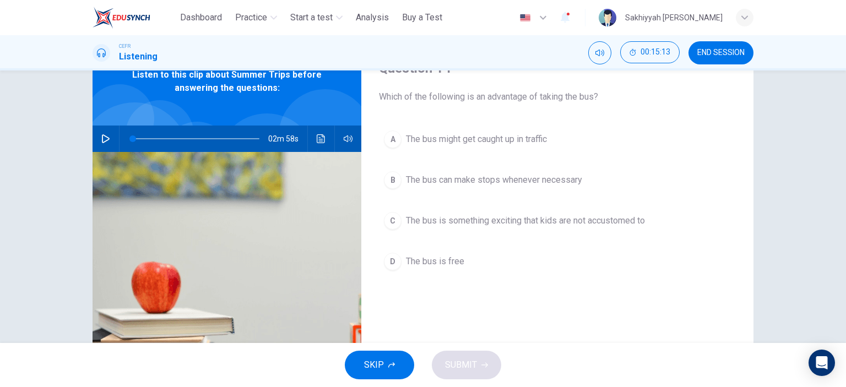
click at [531, 182] on span "The bus can make stops whenever necessary" at bounding box center [494, 179] width 176 height 13
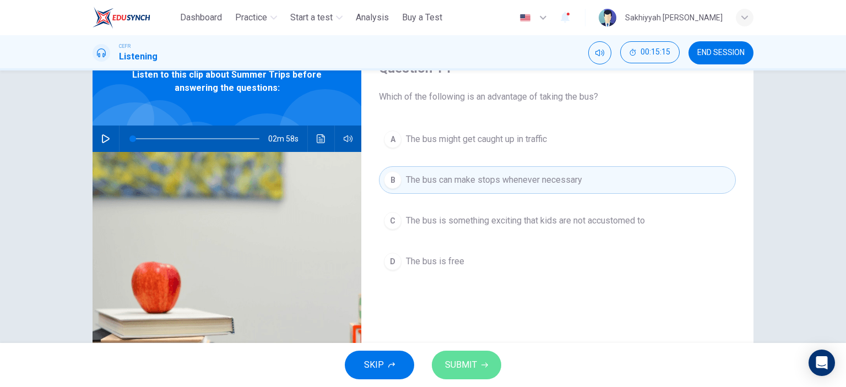
click at [477, 365] on button "SUBMIT" at bounding box center [466, 365] width 69 height 29
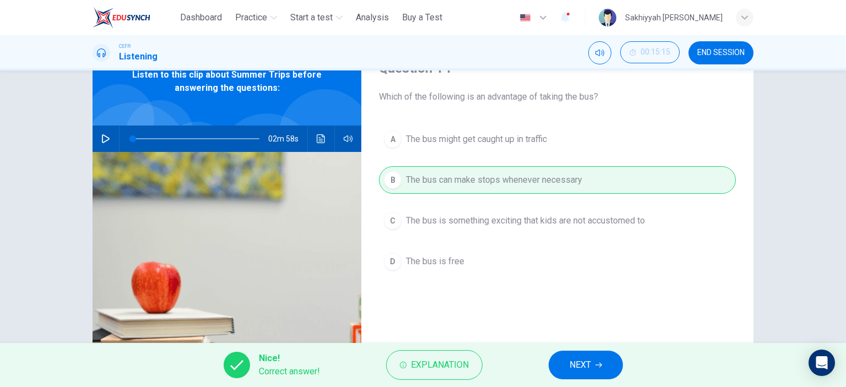
click at [577, 367] on span "NEXT" at bounding box center [579, 364] width 21 height 15
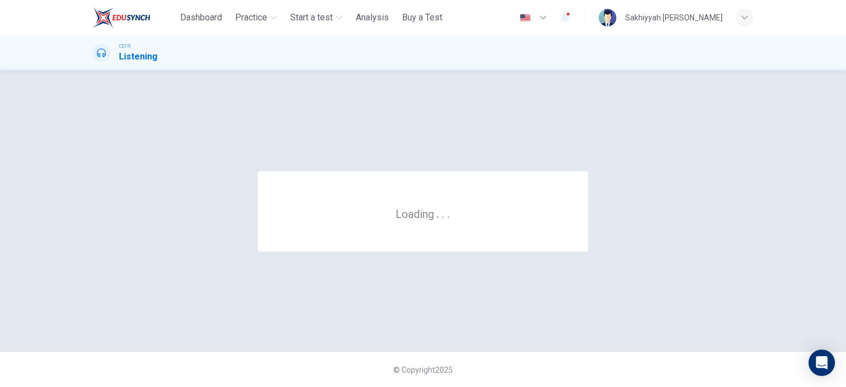
scroll to position [0, 0]
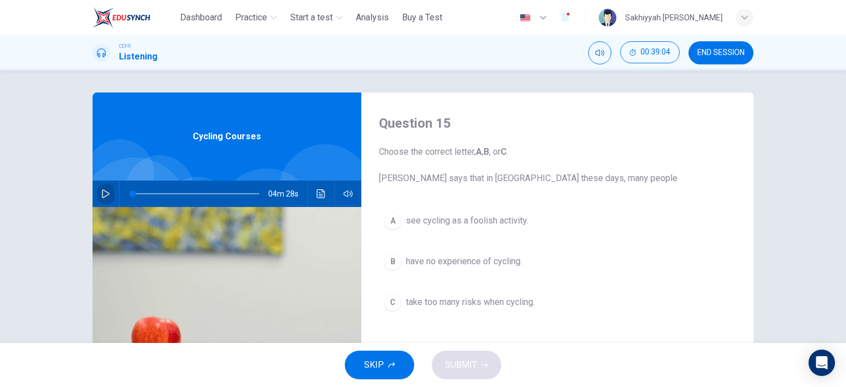
click at [108, 197] on button "button" at bounding box center [106, 194] width 18 height 26
type input "*"
click at [512, 263] on span "have no experience of cycling." at bounding box center [464, 261] width 116 height 13
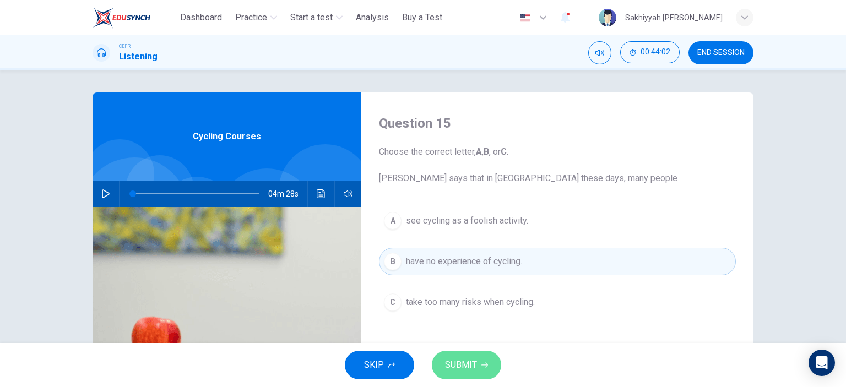
click at [471, 361] on span "SUBMIT" at bounding box center [461, 364] width 32 height 15
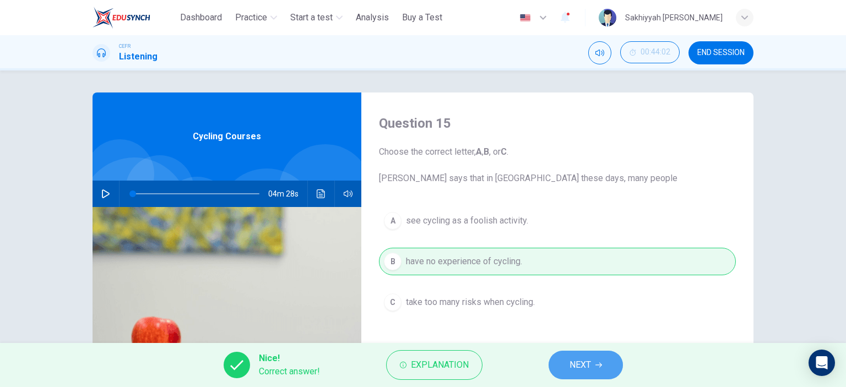
click at [600, 365] on icon "button" at bounding box center [598, 365] width 7 height 7
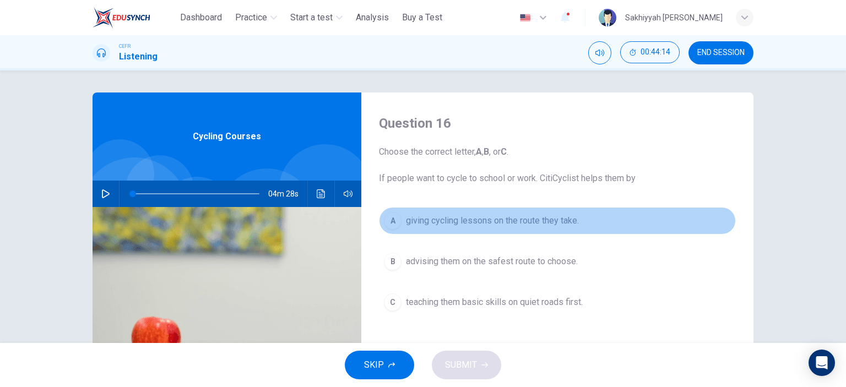
click at [555, 218] on span "giving cycling lessons on the route they take." at bounding box center [492, 220] width 173 height 13
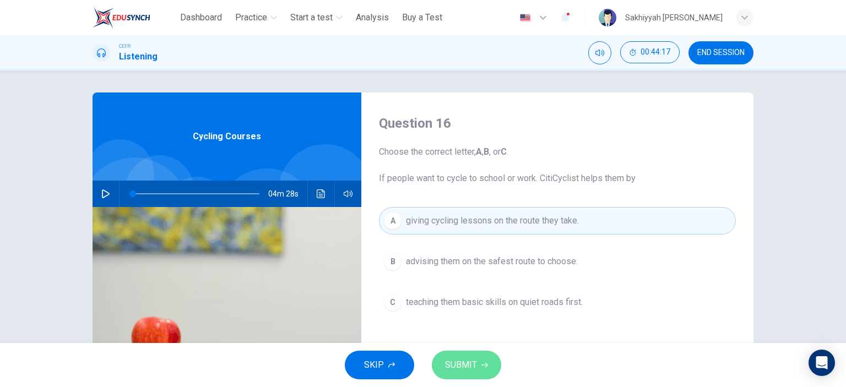
click at [474, 370] on span "SUBMIT" at bounding box center [461, 364] width 32 height 15
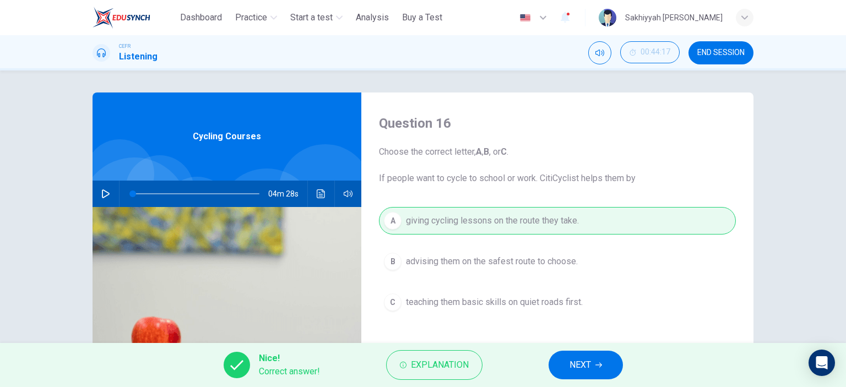
click at [596, 363] on icon "button" at bounding box center [598, 365] width 7 height 7
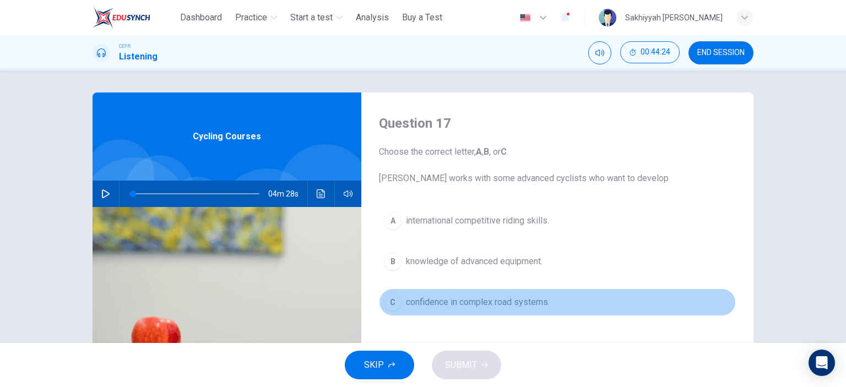
click at [535, 302] on span "confidence in complex road systems." at bounding box center [478, 302] width 144 height 13
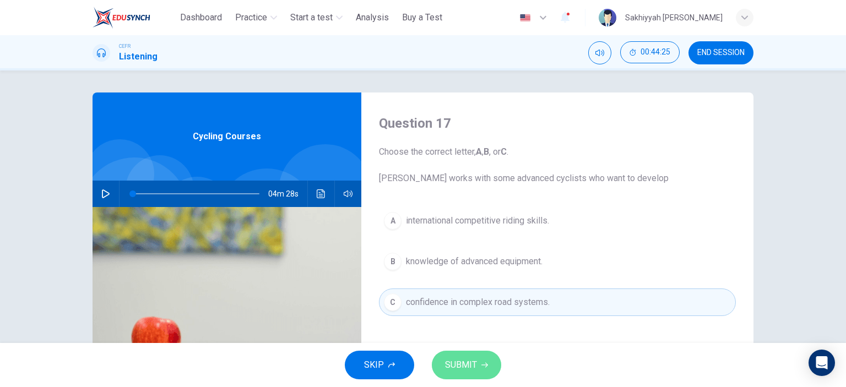
click at [460, 365] on span "SUBMIT" at bounding box center [461, 364] width 32 height 15
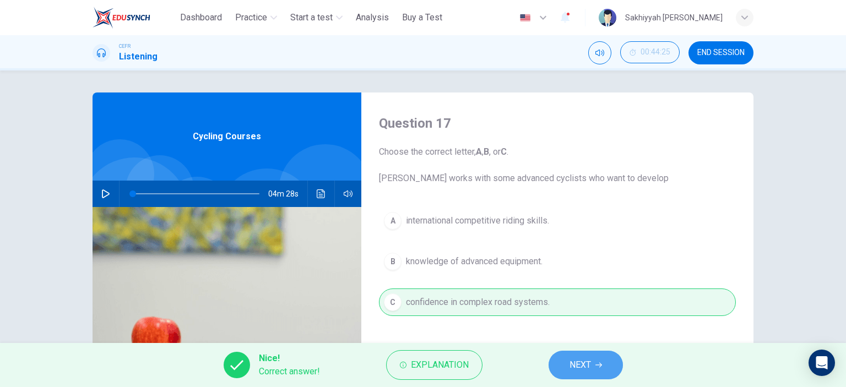
click at [583, 366] on span "NEXT" at bounding box center [579, 364] width 21 height 15
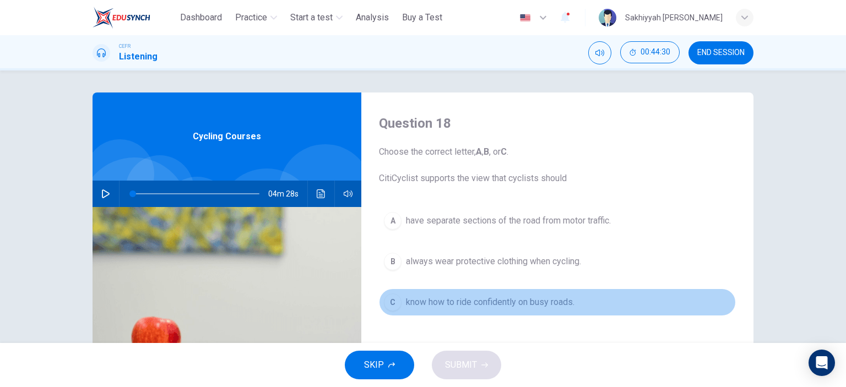
click at [520, 299] on span "know how to ride confidently on busy roads." at bounding box center [490, 302] width 169 height 13
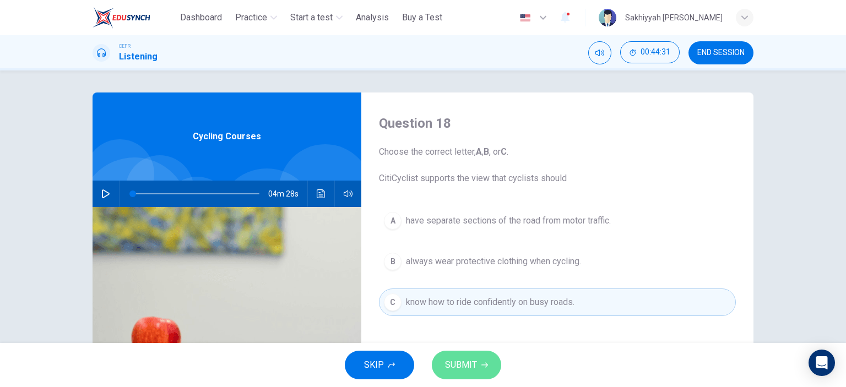
click at [477, 365] on button "SUBMIT" at bounding box center [466, 365] width 69 height 29
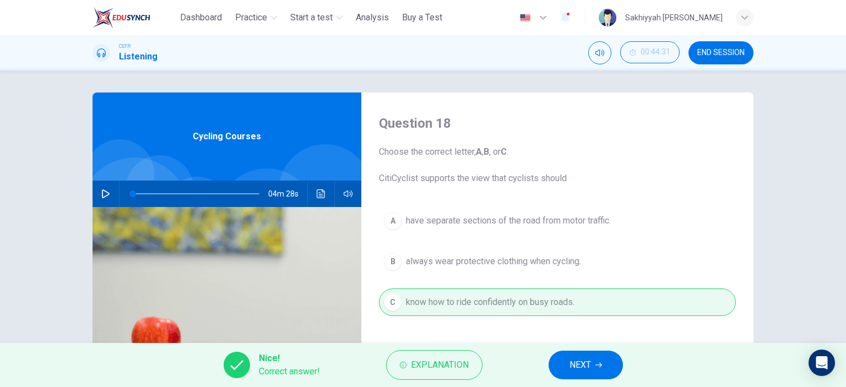
click at [580, 362] on span "NEXT" at bounding box center [579, 364] width 21 height 15
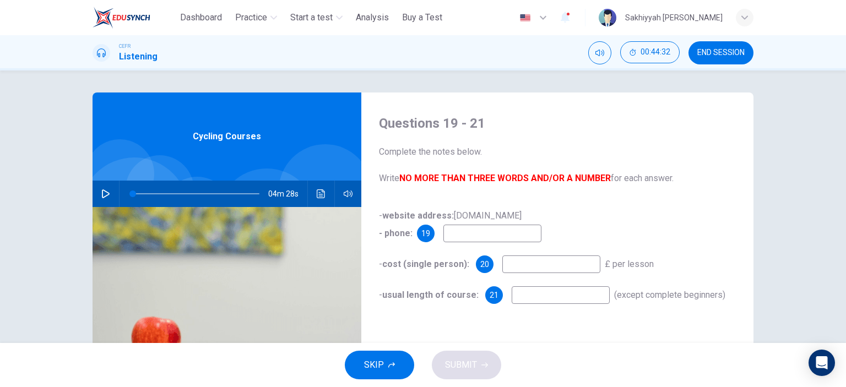
click at [504, 233] on input at bounding box center [492, 234] width 98 height 18
click at [540, 267] on input at bounding box center [551, 265] width 98 height 18
type input "**"
click at [551, 290] on input at bounding box center [561, 295] width 98 height 18
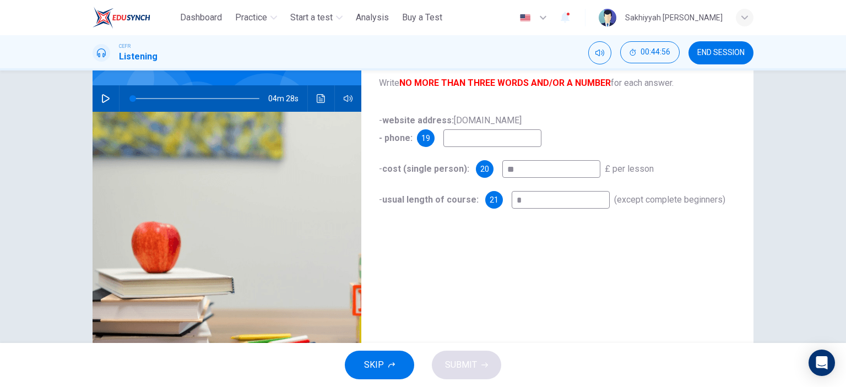
scroll to position [55, 0]
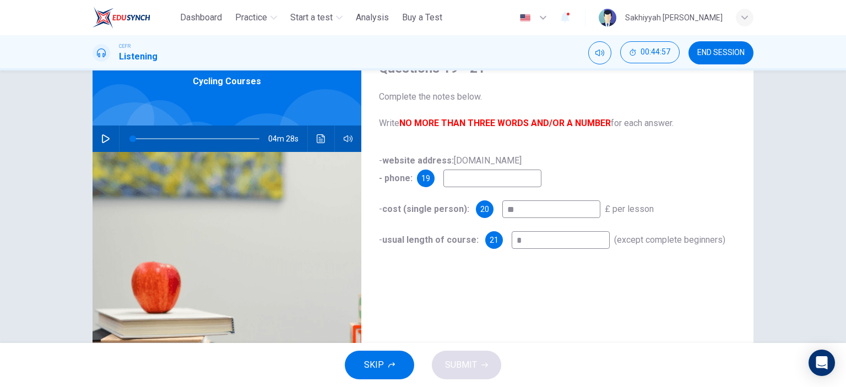
type input "*"
click at [504, 182] on input at bounding box center [492, 179] width 98 height 18
type input "**"
click at [438, 363] on button "SUBMIT" at bounding box center [466, 365] width 69 height 29
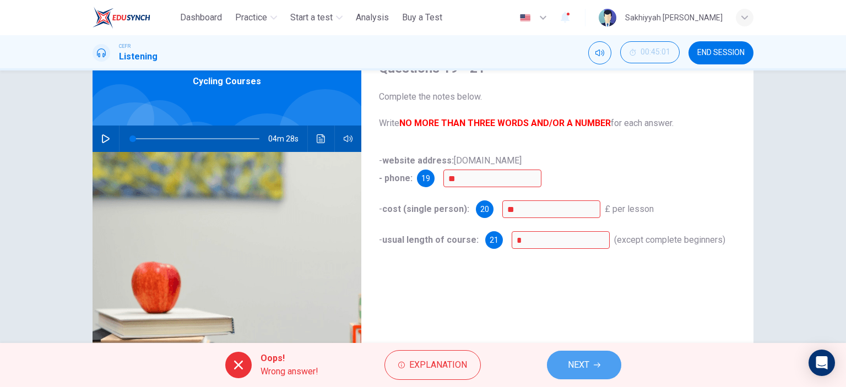
click at [593, 365] on button "NEXT" at bounding box center [584, 365] width 74 height 29
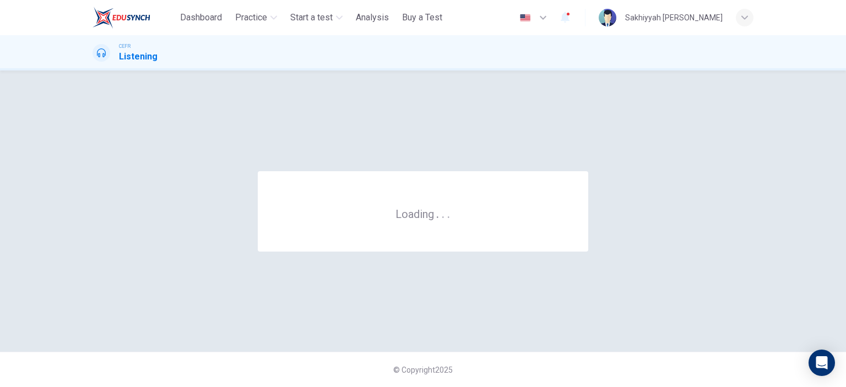
scroll to position [0, 0]
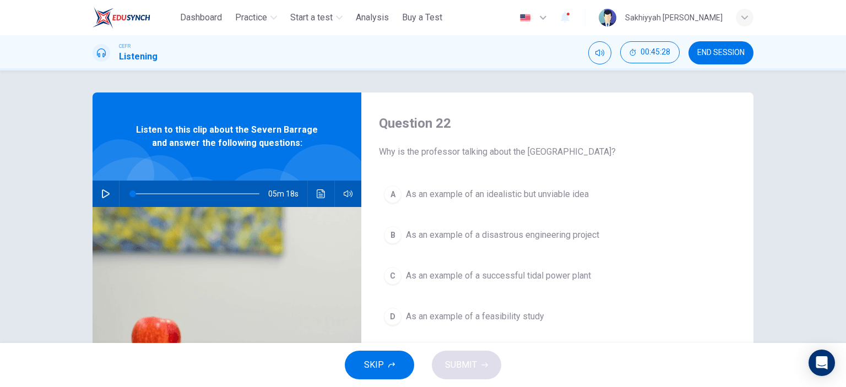
click at [104, 194] on icon "button" at bounding box center [105, 193] width 9 height 9
type input "*"
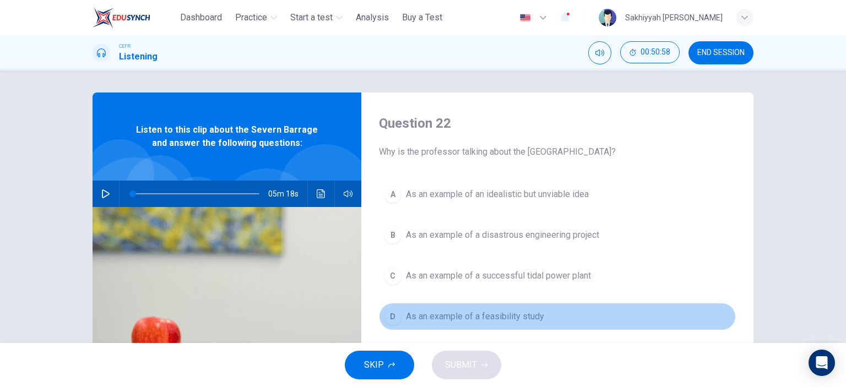
click at [471, 318] on span "As an example of a feasibility study" at bounding box center [475, 316] width 138 height 13
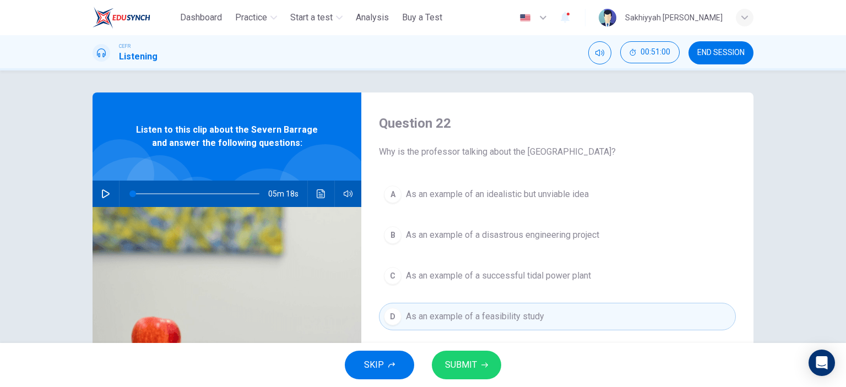
click at [456, 362] on span "SUBMIT" at bounding box center [461, 364] width 32 height 15
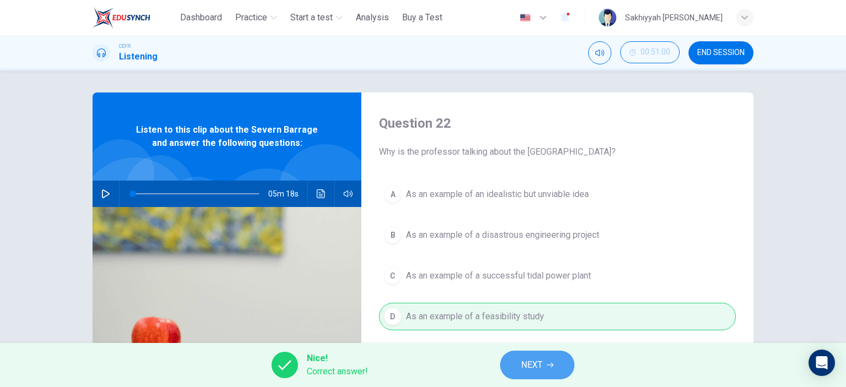
click at [540, 363] on span "NEXT" at bounding box center [531, 364] width 21 height 15
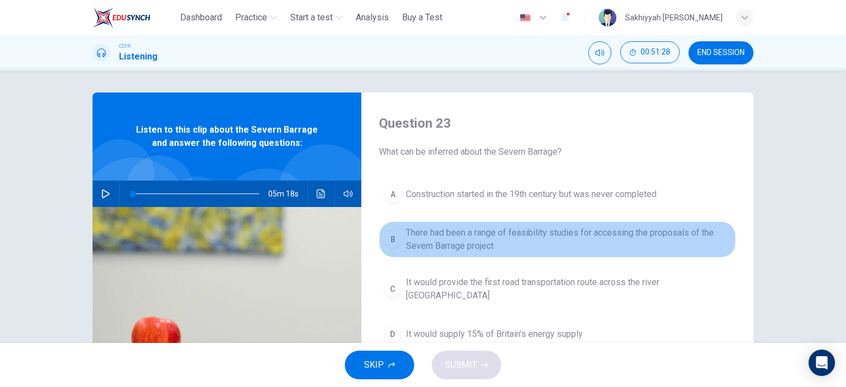
click at [576, 237] on span "There had been a range of feasibility studies for accessing the proposals of th…" at bounding box center [568, 239] width 325 height 26
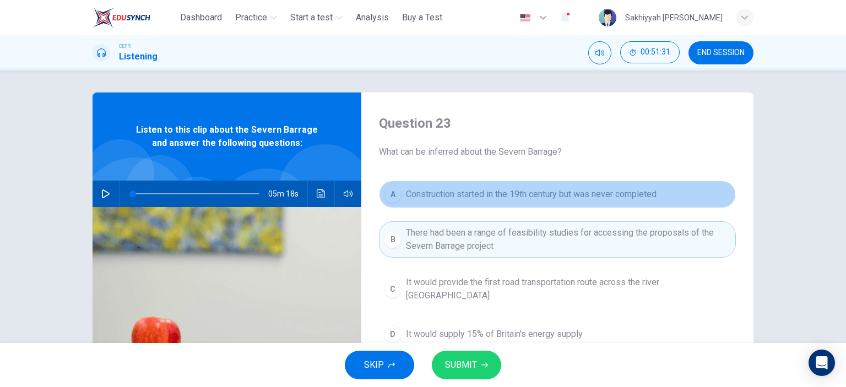
click at [591, 194] on span "Construction started in the 19th century but was never completed" at bounding box center [531, 194] width 251 height 13
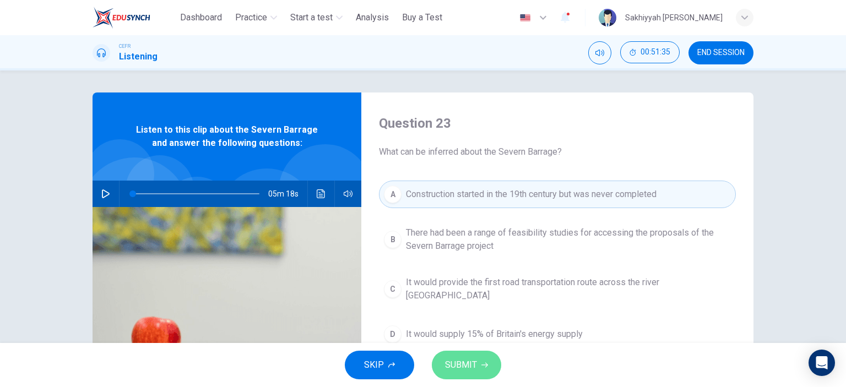
click at [460, 368] on span "SUBMIT" at bounding box center [461, 364] width 32 height 15
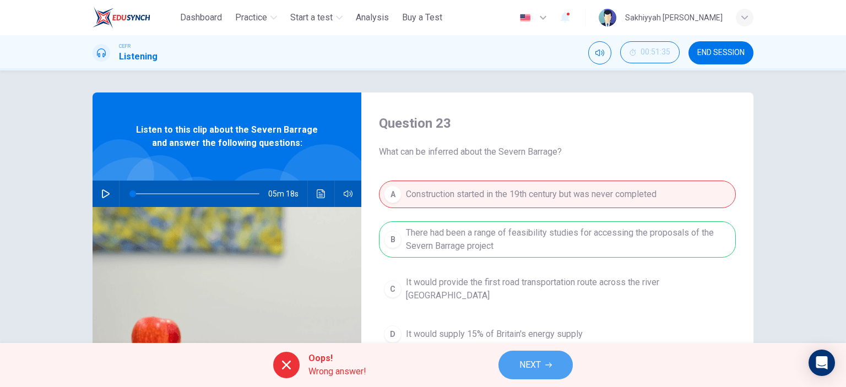
click at [551, 363] on icon "button" at bounding box center [548, 365] width 7 height 7
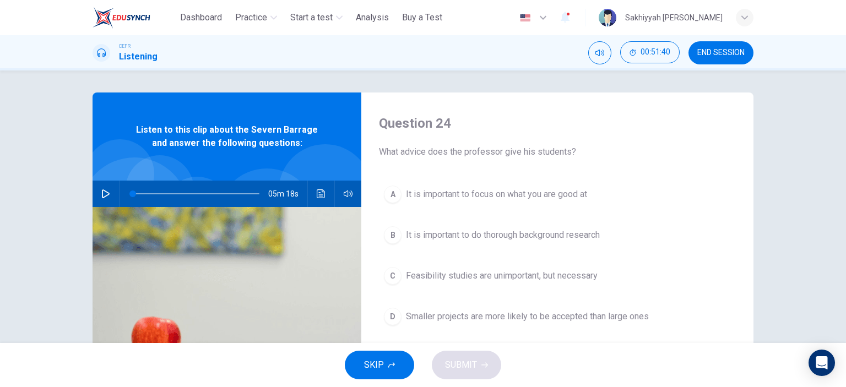
click at [535, 239] on span "It is important to do thorough background research" at bounding box center [503, 235] width 194 height 13
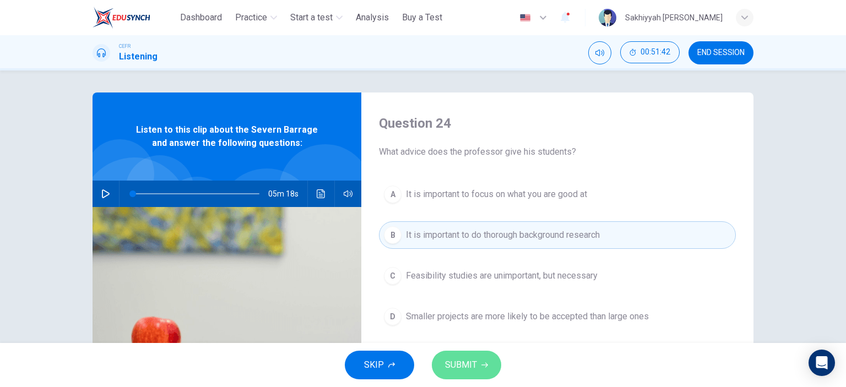
click at [473, 375] on button "SUBMIT" at bounding box center [466, 365] width 69 height 29
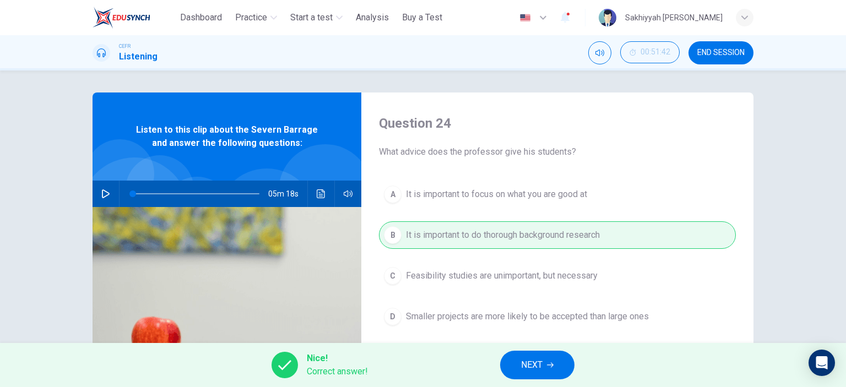
click at [543, 367] on button "NEXT" at bounding box center [537, 365] width 74 height 29
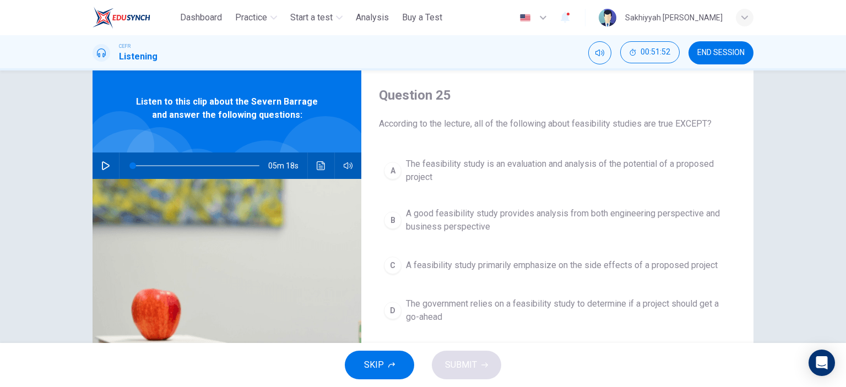
scroll to position [55, 0]
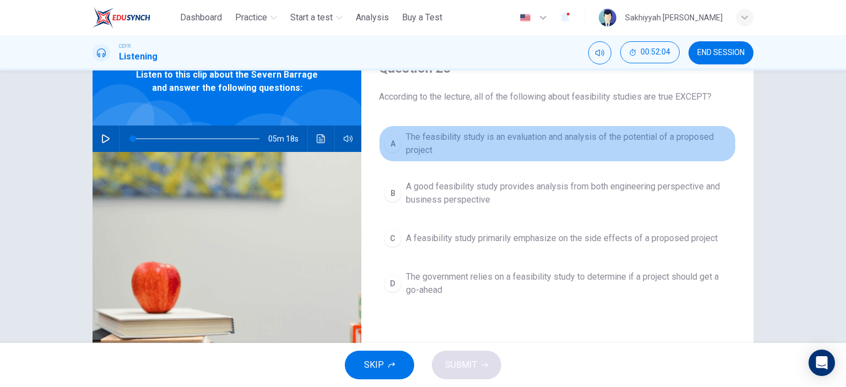
click at [620, 140] on span "The feasibility study is an evaluation and analysis of the potential of a propo…" at bounding box center [568, 144] width 325 height 26
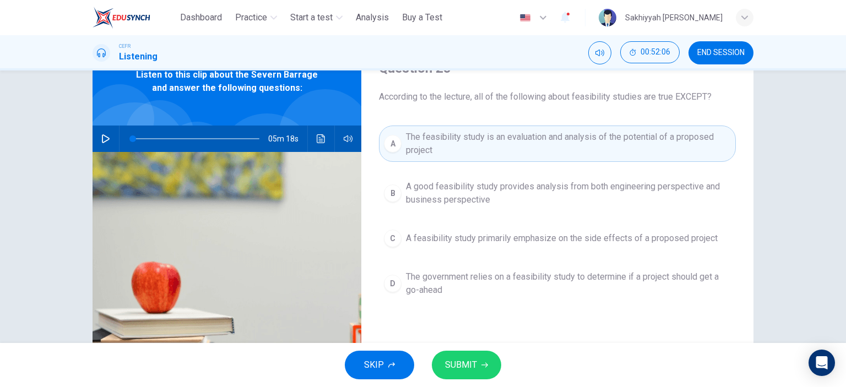
click at [473, 369] on span "SUBMIT" at bounding box center [461, 364] width 32 height 15
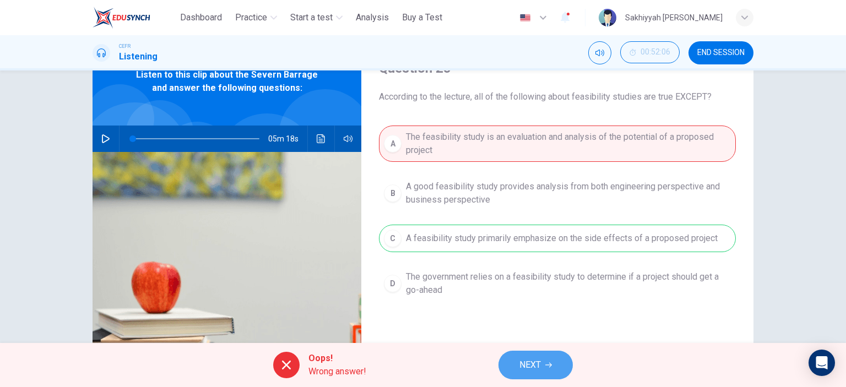
click at [553, 363] on button "NEXT" at bounding box center [535, 365] width 74 height 29
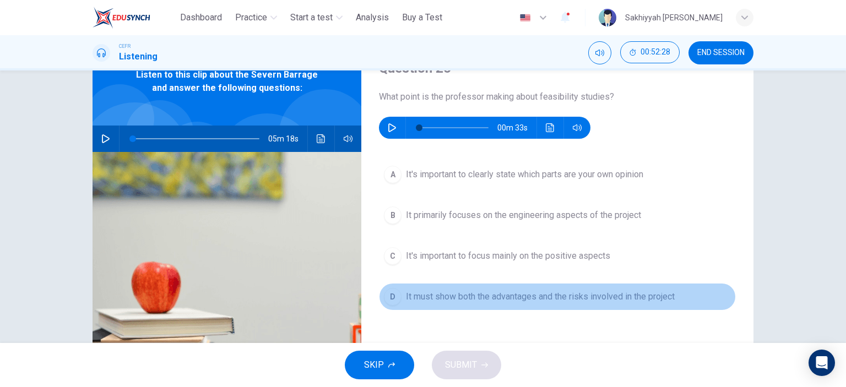
click at [585, 298] on span "It must show both the advantages and the risks involved in the project" at bounding box center [540, 296] width 269 height 13
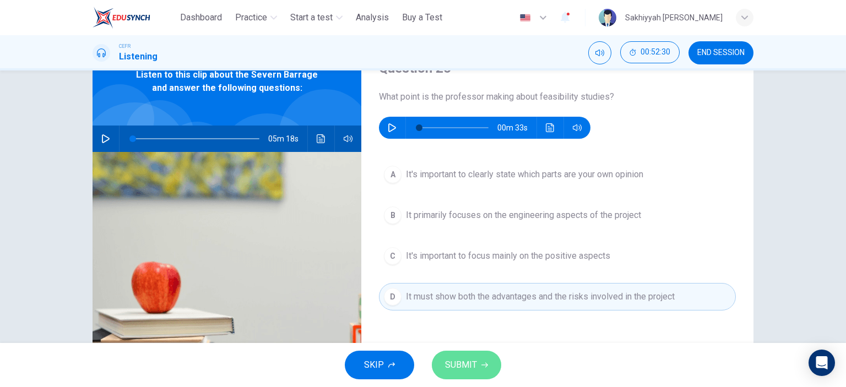
click at [460, 366] on span "SUBMIT" at bounding box center [461, 364] width 32 height 15
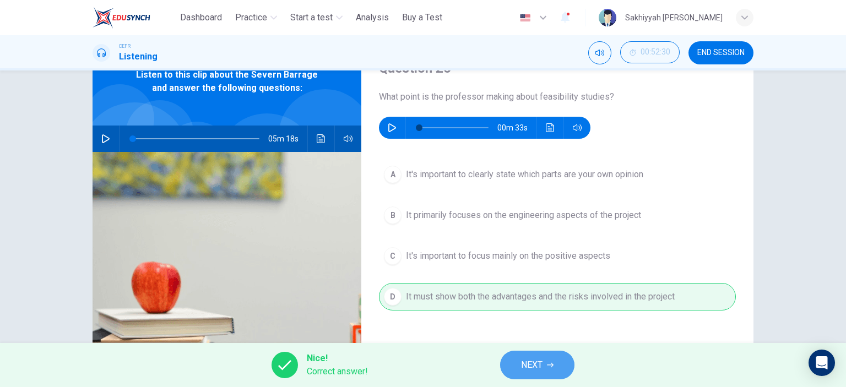
click at [544, 366] on button "NEXT" at bounding box center [537, 365] width 74 height 29
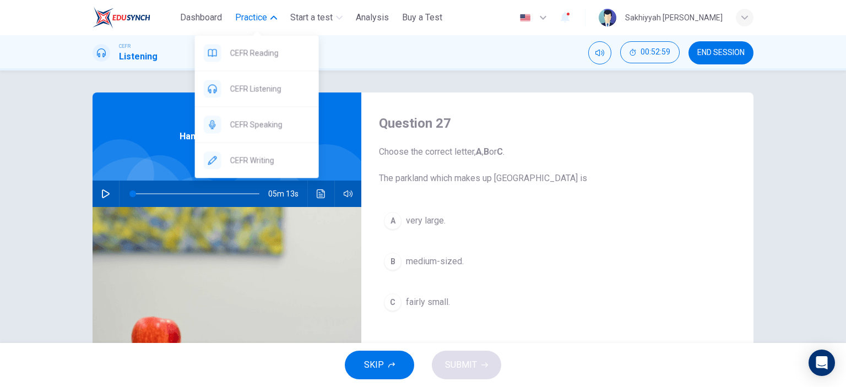
drag, startPoint x: 264, startPoint y: 129, endPoint x: 473, endPoint y: 77, distance: 215.7
click at [263, 129] on span "CEFR Speaking" at bounding box center [270, 124] width 80 height 13
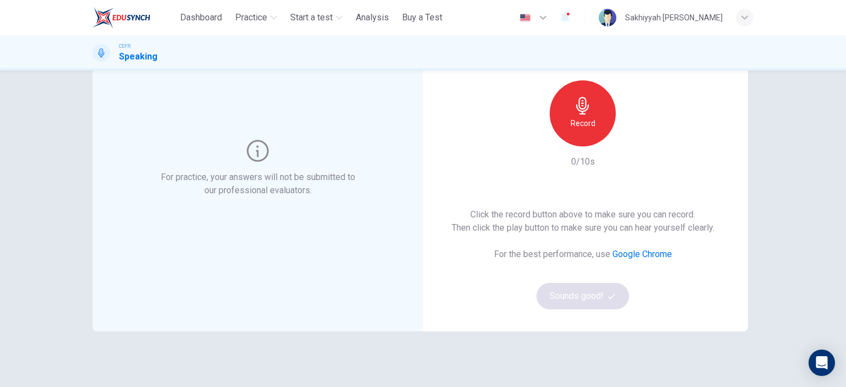
scroll to position [110, 0]
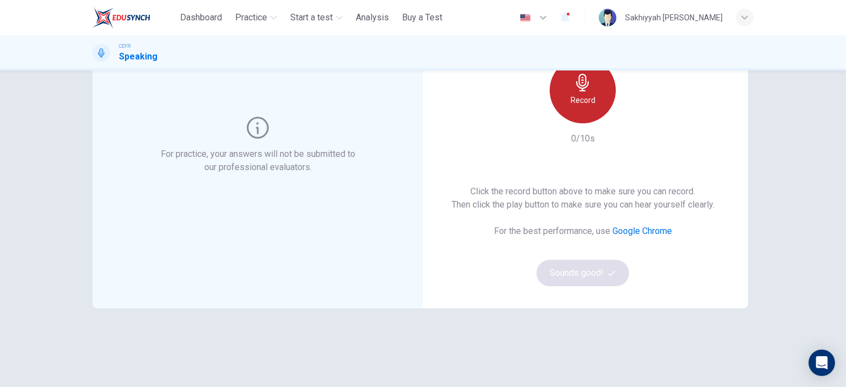
click at [583, 103] on h6 "Record" at bounding box center [582, 100] width 25 height 13
click at [608, 88] on div "Stop" at bounding box center [583, 90] width 66 height 66
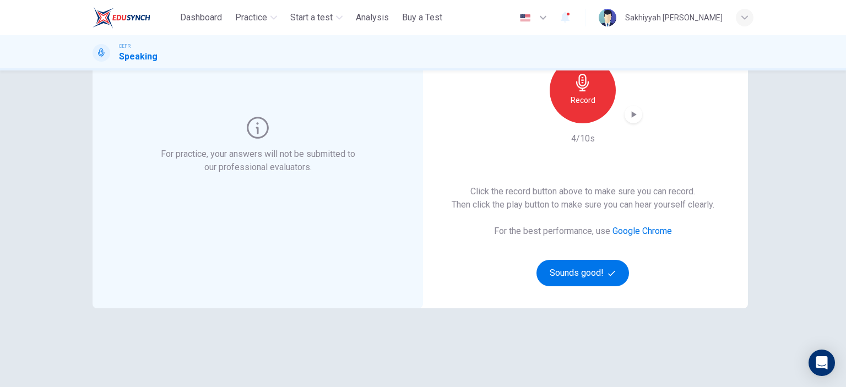
click at [635, 118] on icon "button" at bounding box center [633, 114] width 11 height 11
click at [578, 268] on button "Sounds good!" at bounding box center [582, 273] width 93 height 26
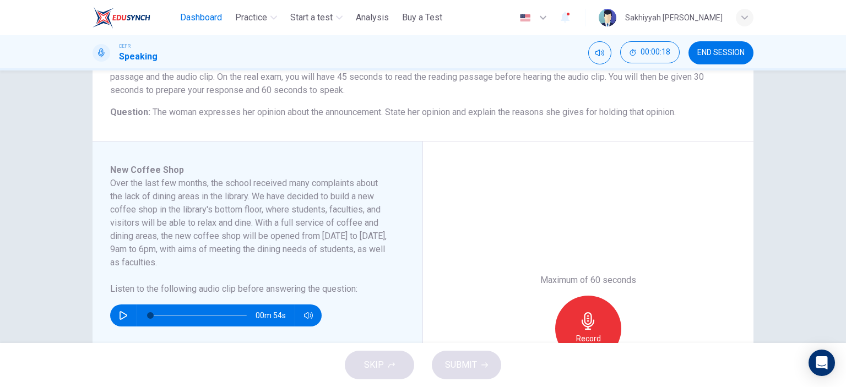
click at [212, 19] on span "Dashboard" at bounding box center [201, 17] width 42 height 13
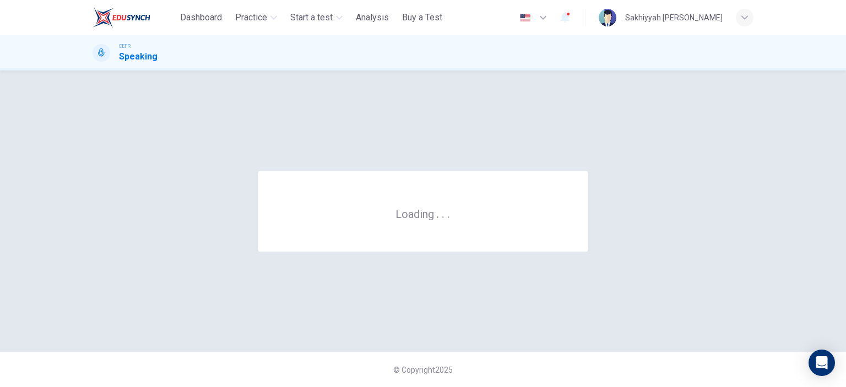
scroll to position [0, 0]
